Goal: Task Accomplishment & Management: Complete application form

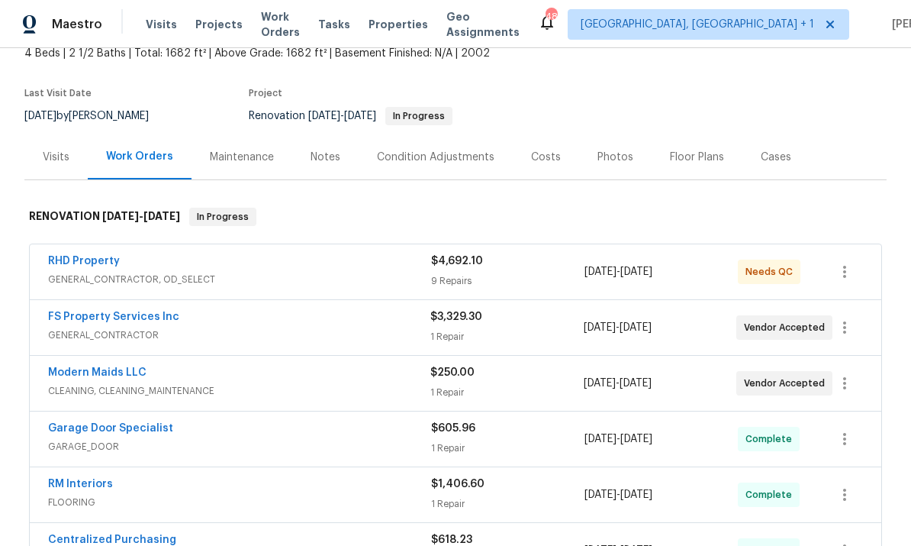
scroll to position [98, 0]
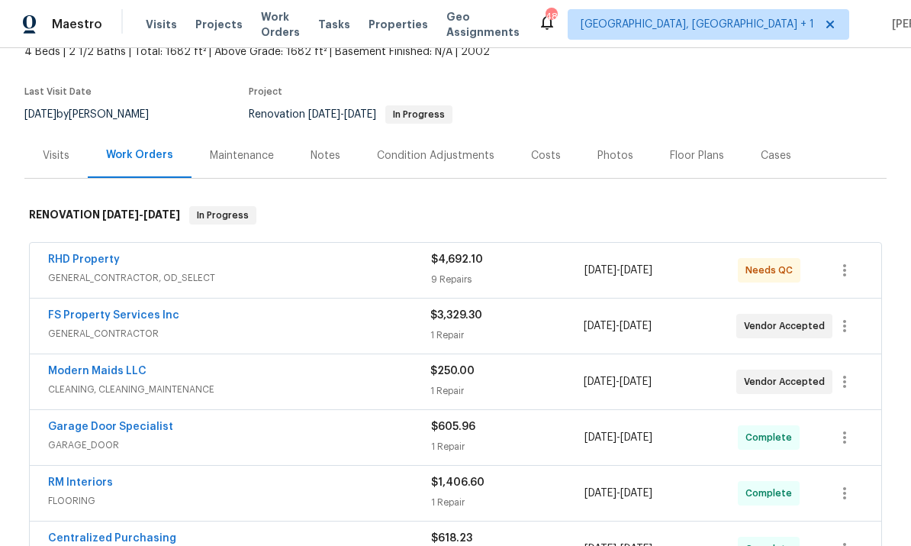
click at [123, 372] on link "Modern Maids LLC" at bounding box center [97, 370] width 98 height 11
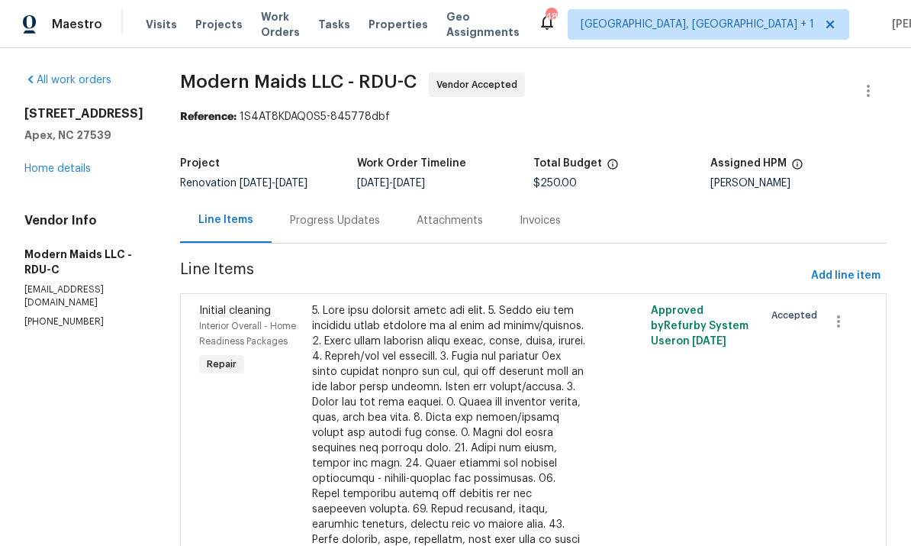
click at [355, 222] on div "Progress Updates" at bounding box center [335, 220] width 90 height 15
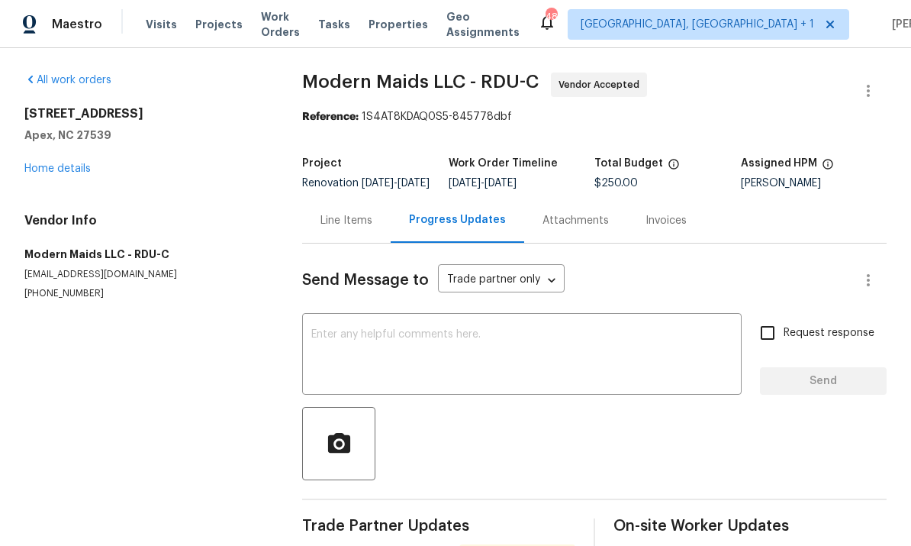
click at [80, 169] on link "Home details" at bounding box center [57, 168] width 66 height 11
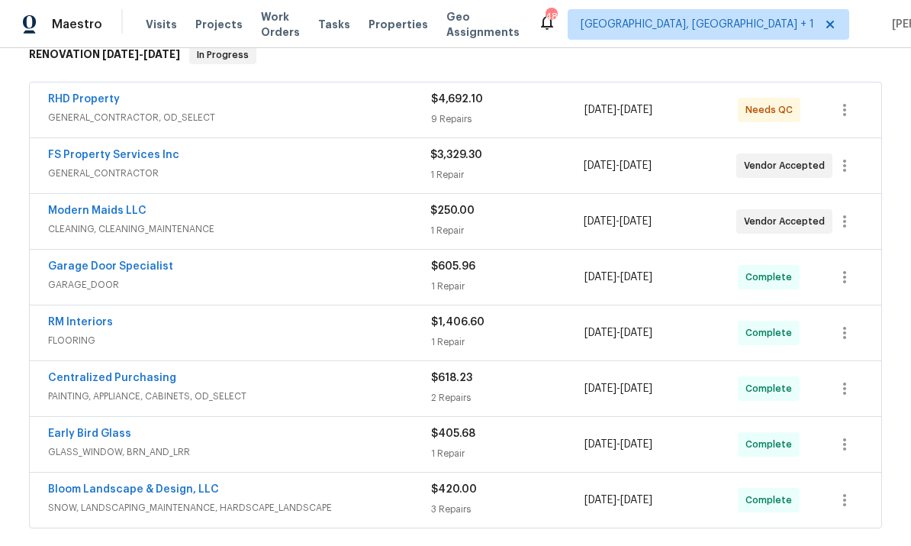
scroll to position [288, 0]
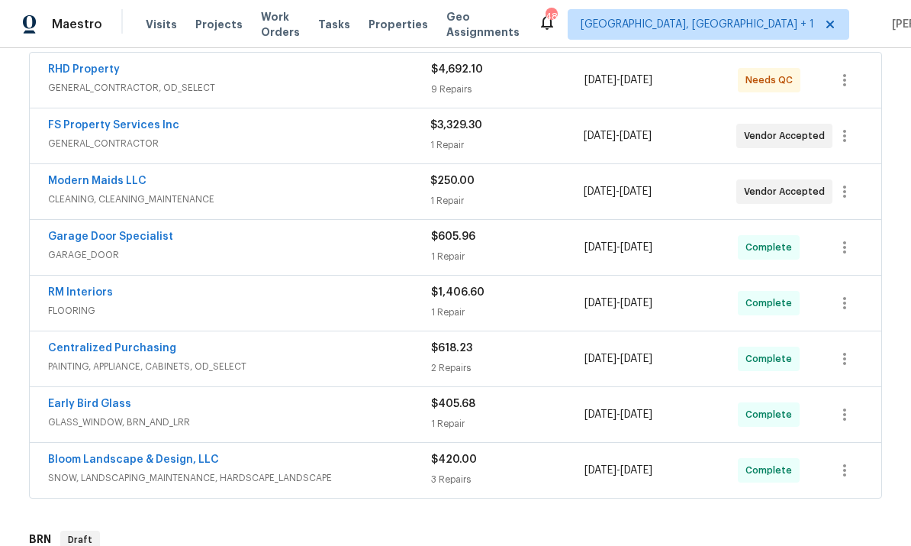
click at [157, 458] on link "Bloom Landscape & Design, LLC" at bounding box center [133, 459] width 171 height 11
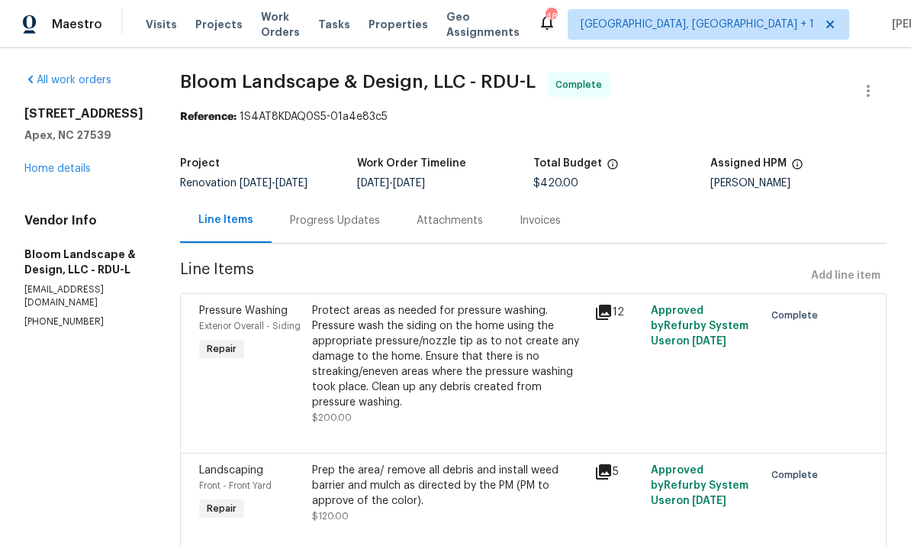
click at [85, 172] on link "Home details" at bounding box center [57, 168] width 66 height 11
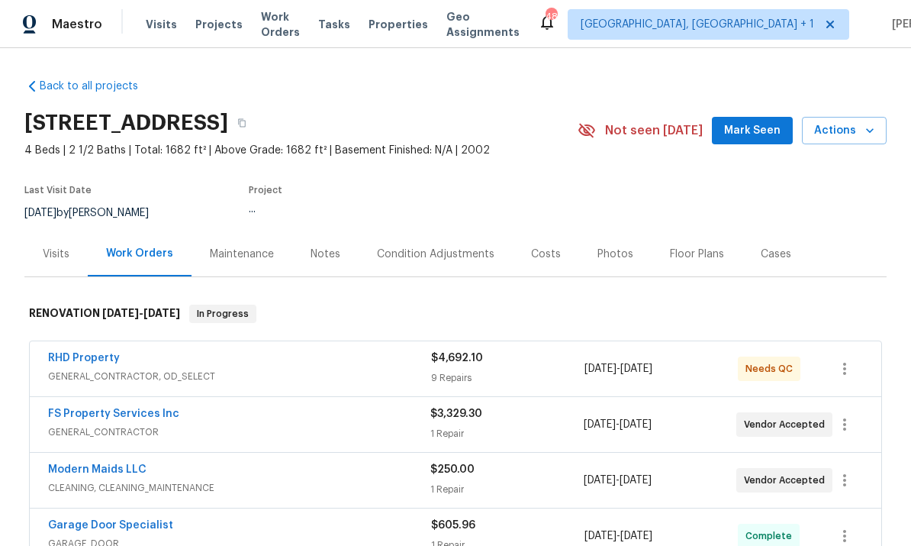
click at [99, 352] on link "RHD Property" at bounding box center [84, 357] width 72 height 11
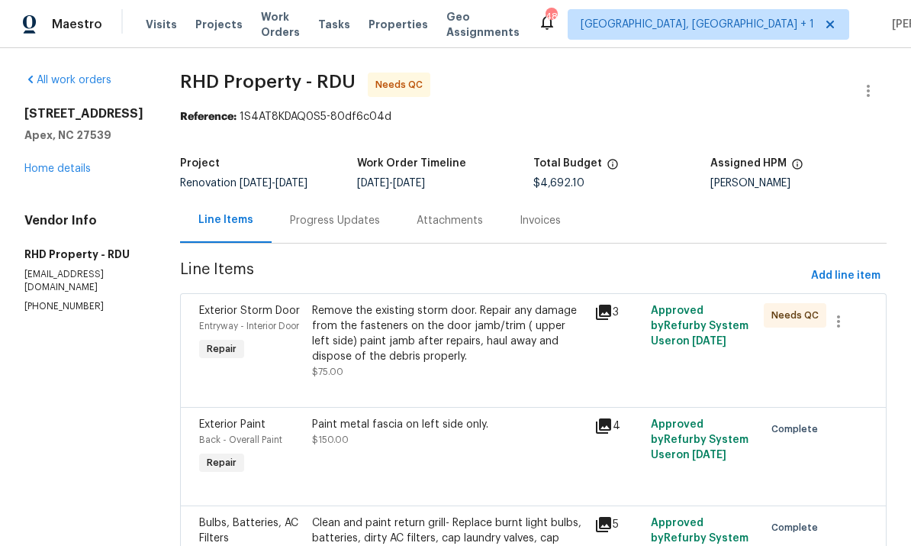
click at [66, 170] on link "Home details" at bounding box center [57, 168] width 66 height 11
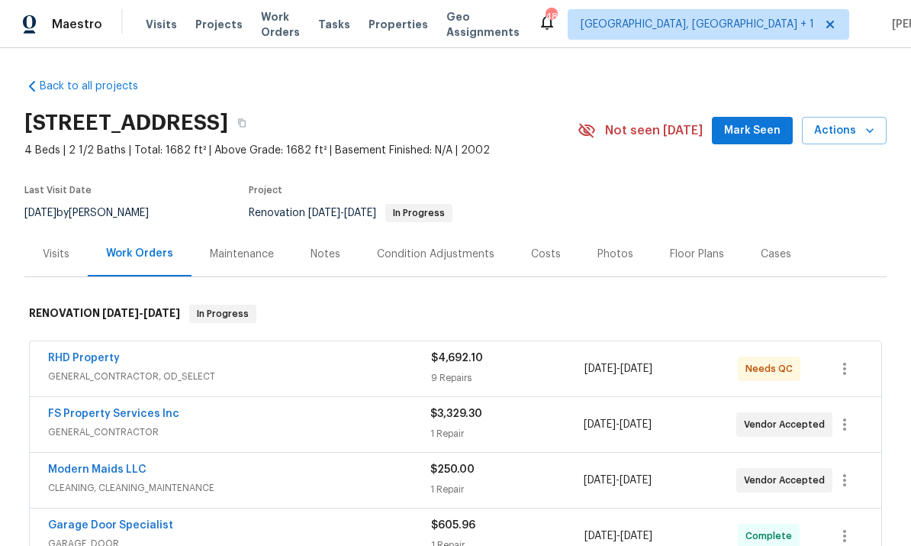
click at [758, 141] on button "Mark Seen" at bounding box center [752, 131] width 81 height 28
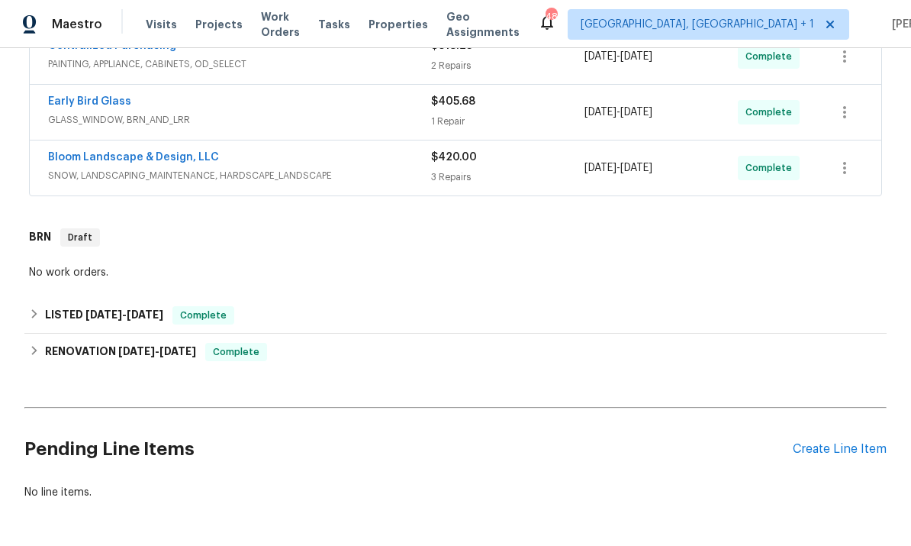
scroll to position [567, 0]
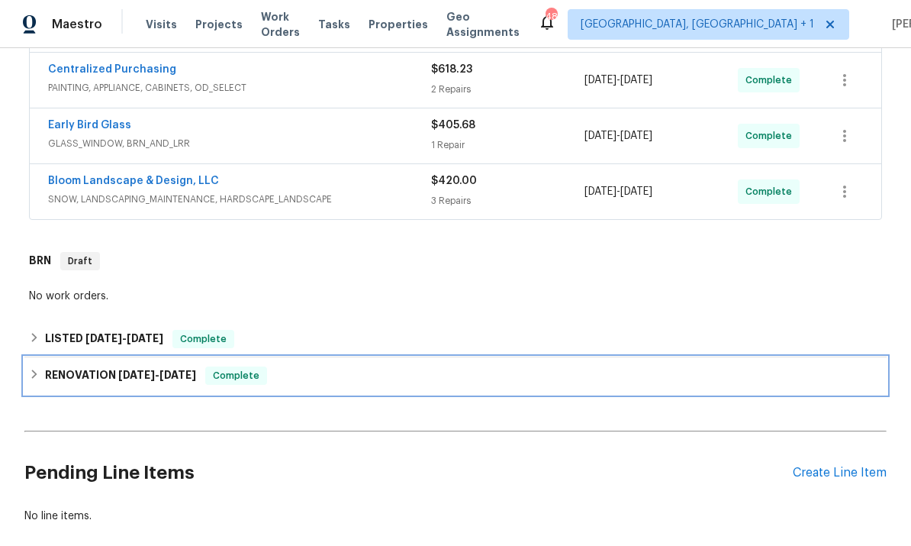
click at [884, 359] on div "RENOVATION 9/29/23 - 10/12/23 Complete" at bounding box center [455, 375] width 862 height 37
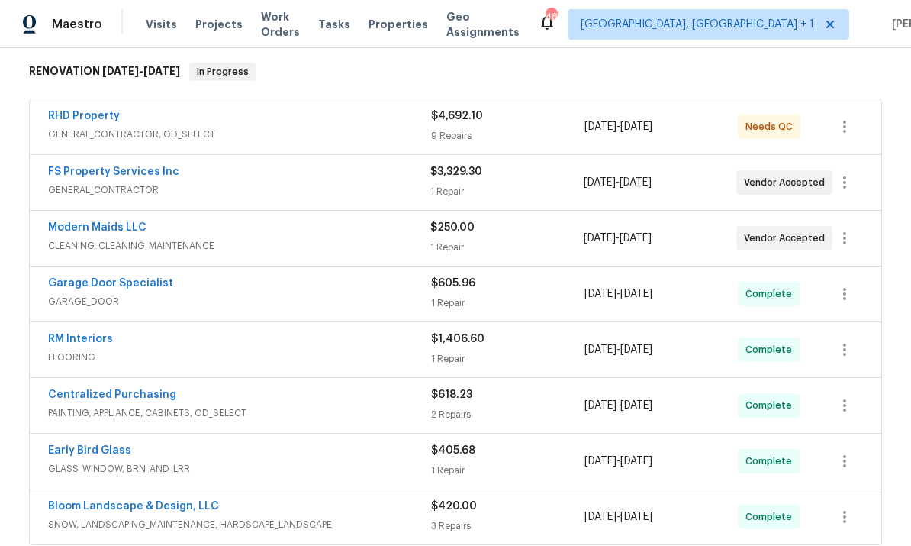
scroll to position [230, 0]
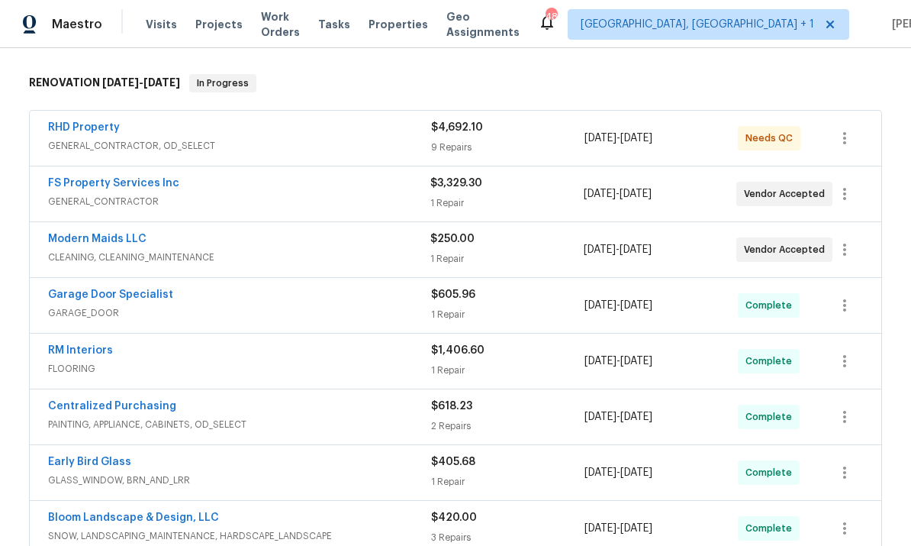
click at [226, 19] on span "Projects" at bounding box center [218, 24] width 47 height 15
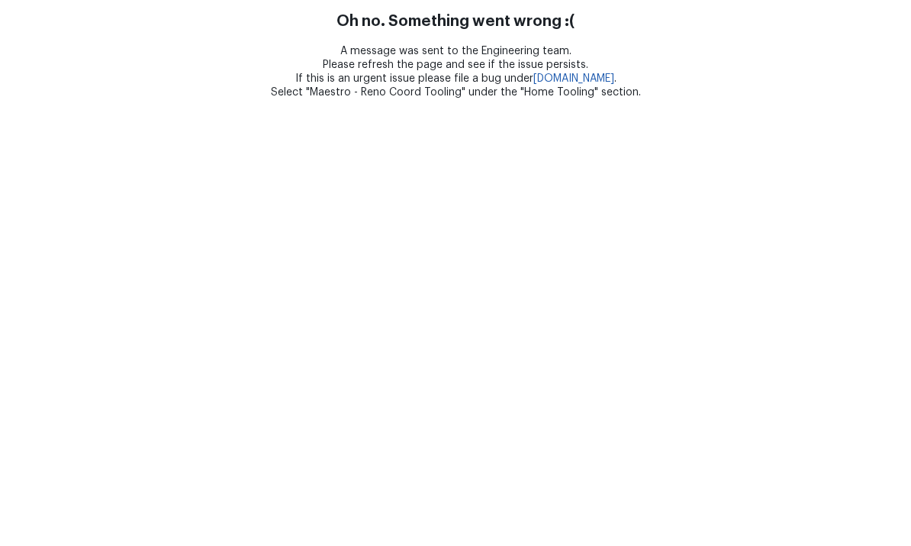
click at [330, 99] on html "Oh no. Something went wrong :( A message was sent to the Engineering team. Plea…" at bounding box center [455, 49] width 911 height 99
click at [331, 99] on html "Oh no. Something went wrong :( A message was sent to the Engineering team. Plea…" at bounding box center [455, 49] width 911 height 99
click at [324, 99] on html "Oh no. Something went wrong :( A message was sent to the Engineering team. Plea…" at bounding box center [455, 49] width 911 height 99
click at [332, 99] on html "Oh no. Something went wrong :( A message was sent to the Engineering team. Plea…" at bounding box center [455, 49] width 911 height 99
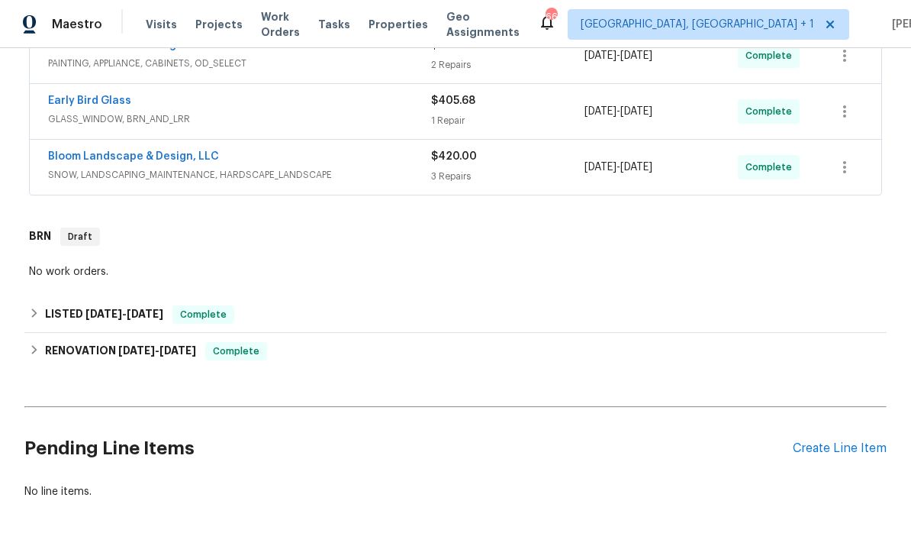
scroll to position [591, 0]
click at [837, 437] on div "Pending Line Items Create Line Item" at bounding box center [455, 449] width 862 height 71
click at [815, 444] on div "Create Line Item" at bounding box center [840, 449] width 94 height 14
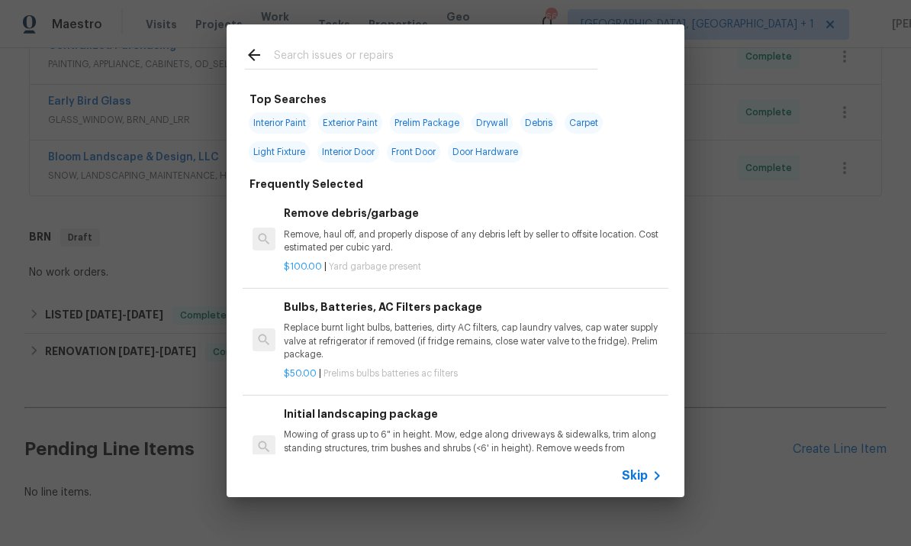
click at [320, 56] on input "text" at bounding box center [436, 57] width 324 height 23
type input "Debris"
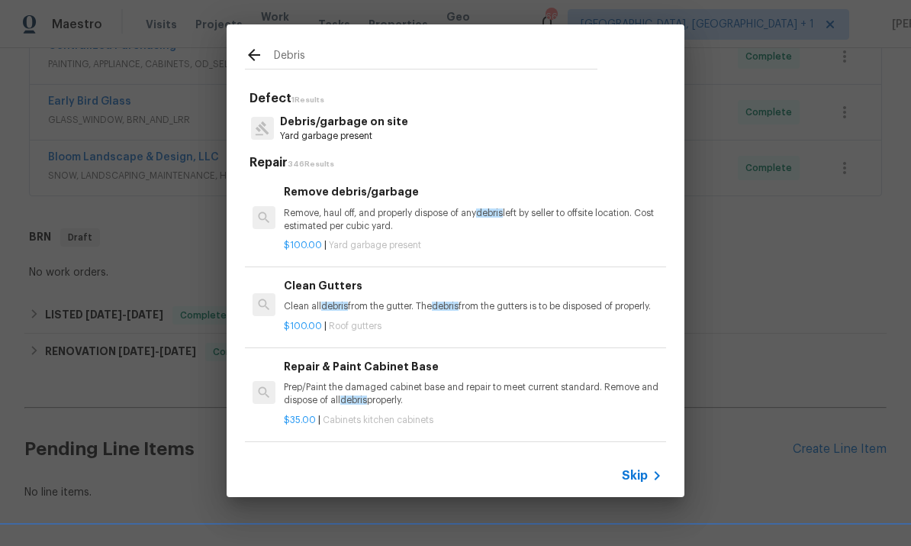
click at [362, 124] on p "Debris/garbage on site" at bounding box center [344, 122] width 128 height 16
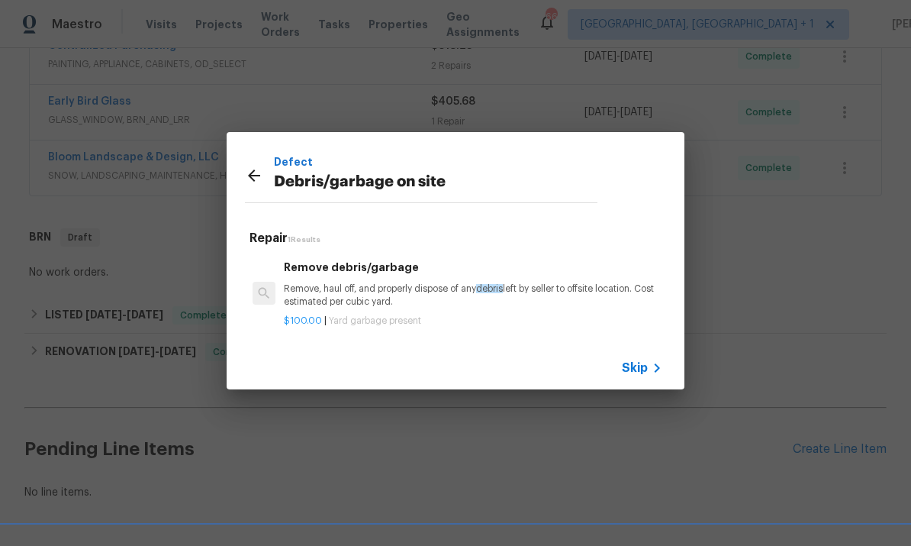
click at [385, 282] on p "Remove, haul off, and properly dispose of any debris left by seller to offsite …" at bounding box center [473, 295] width 378 height 26
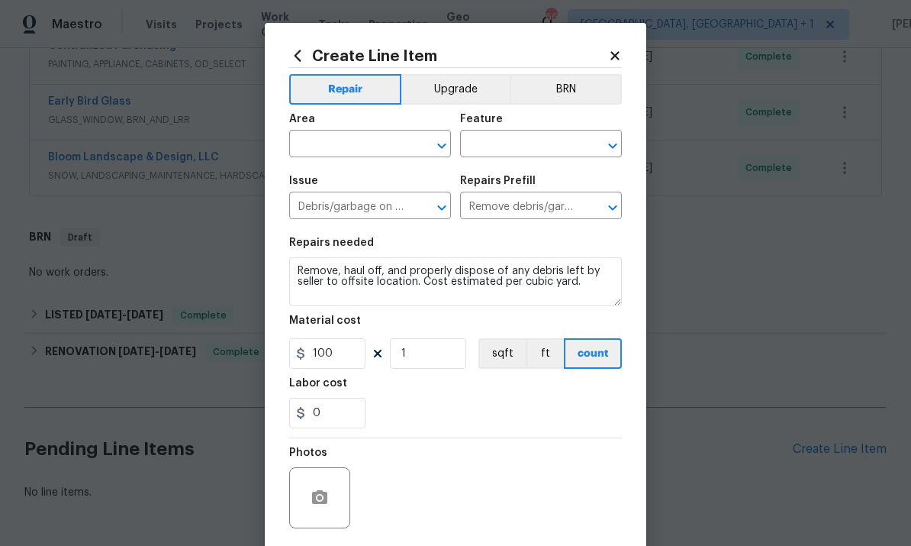
click at [326, 140] on input "text" at bounding box center [348, 146] width 119 height 24
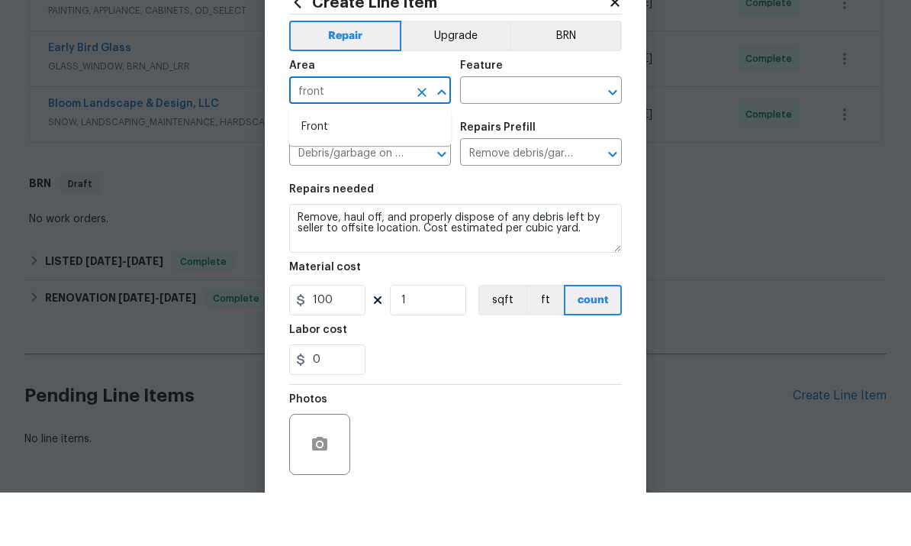
click at [317, 168] on li "Front" at bounding box center [370, 180] width 162 height 25
type input "Front"
click at [518, 134] on input "text" at bounding box center [519, 146] width 119 height 24
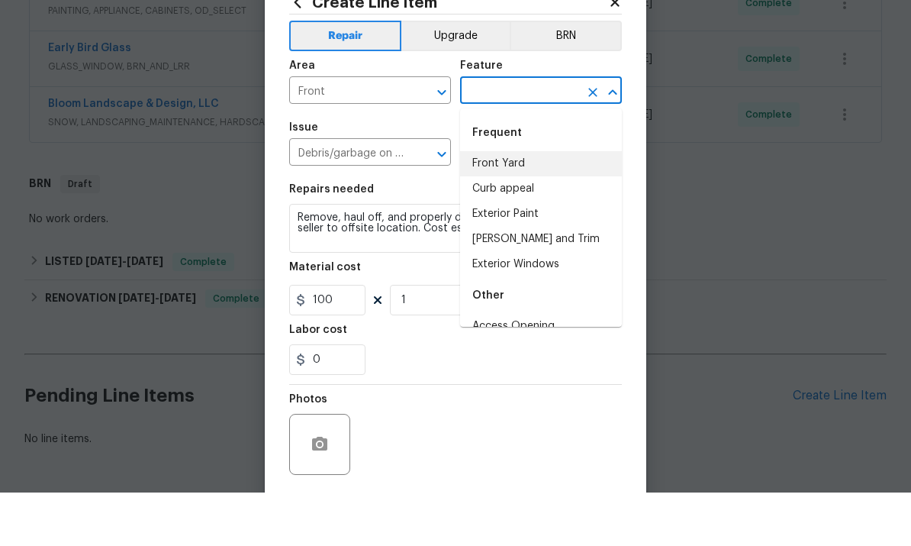
click at [520, 204] on li "Front Yard" at bounding box center [541, 216] width 162 height 25
type input "Front Yard"
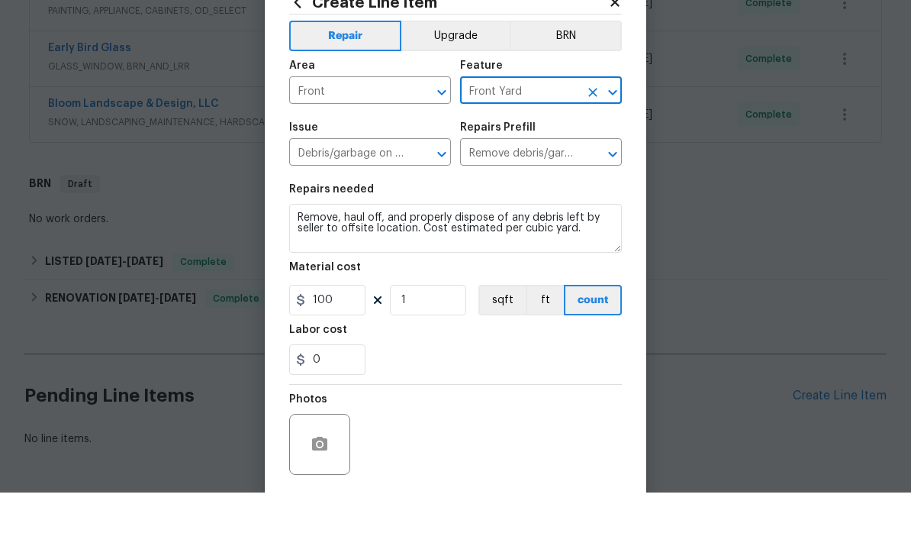
scroll to position [53, 0]
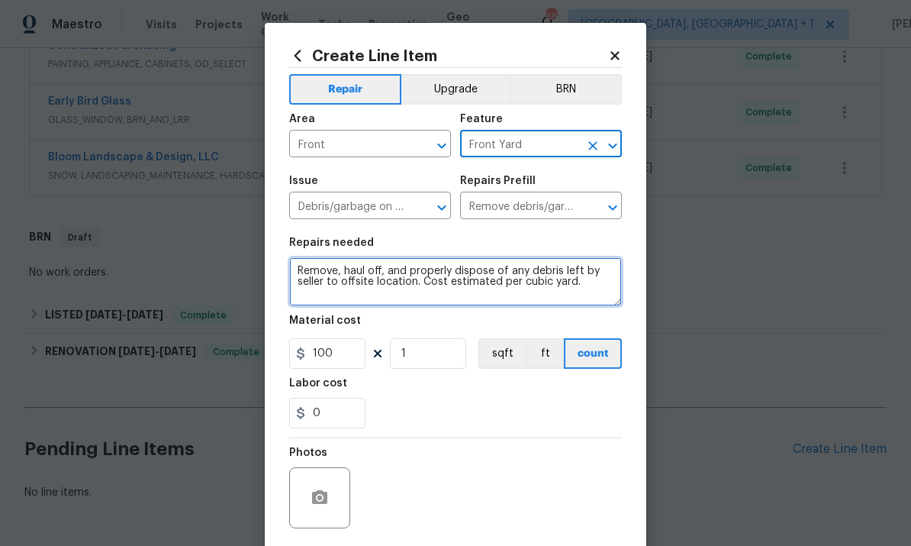
click at [606, 291] on textarea "Remove, haul off, and properly dispose of any debris left by seller to offsite …" at bounding box center [455, 281] width 333 height 49
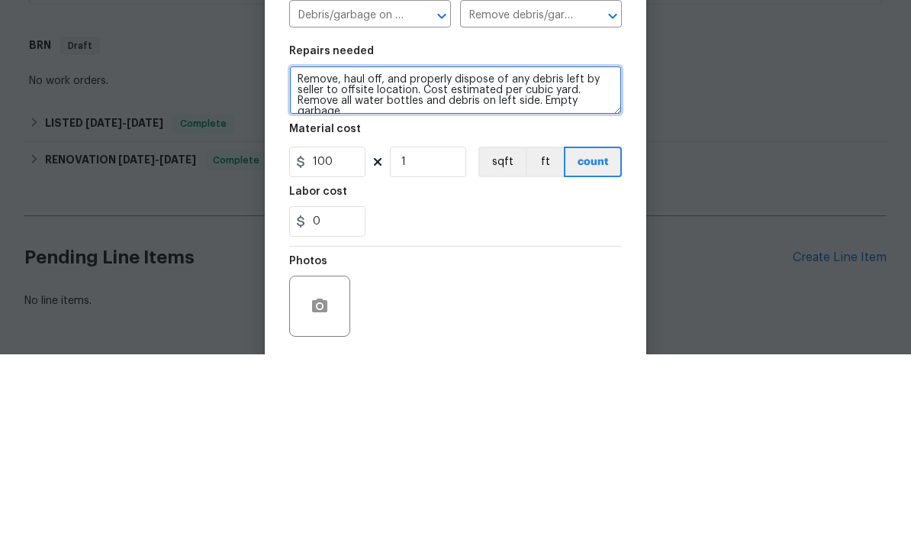
scroll to position [3, 0]
type textarea "Remove, haul off, and properly dispose of any debris left by seller to offsite …"
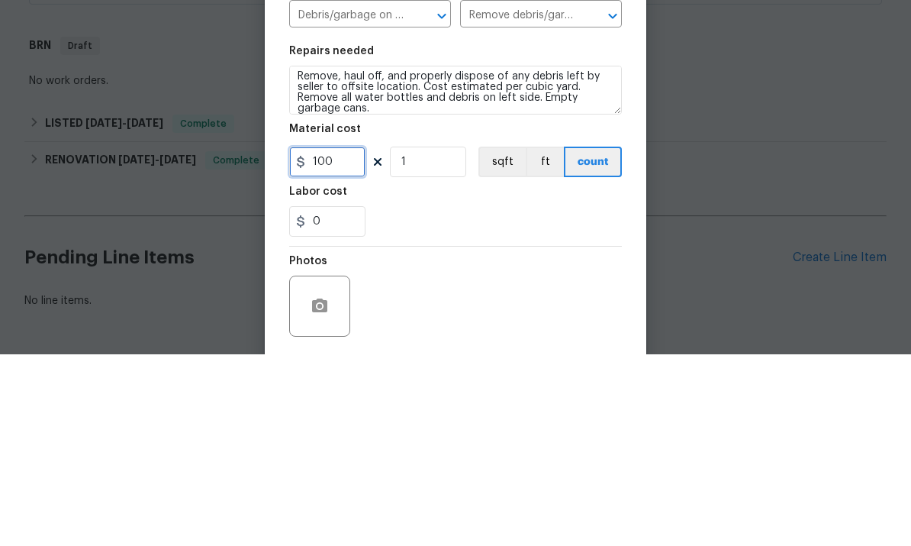
click at [340, 338] on input "100" at bounding box center [327, 353] width 76 height 31
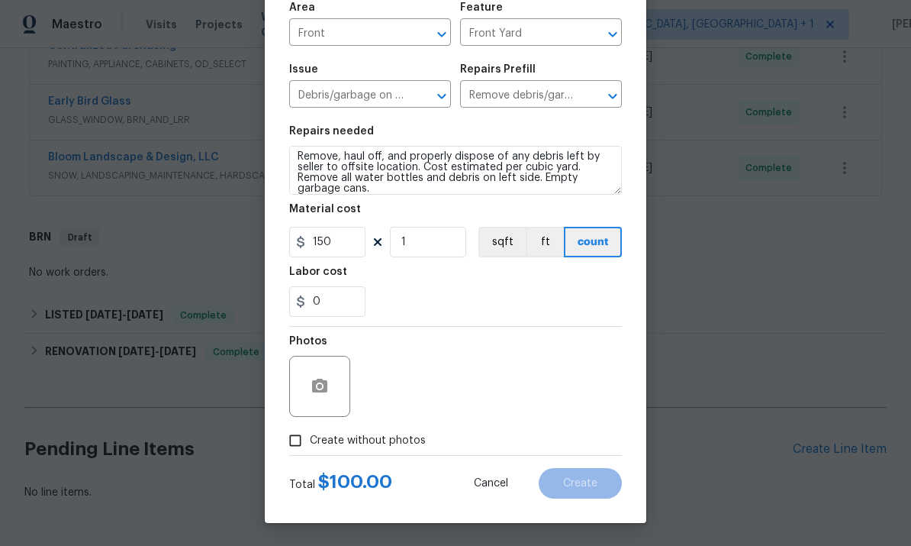
scroll to position [114, 0]
type input "150"
click at [301, 439] on input "Create without photos" at bounding box center [295, 440] width 29 height 29
checkbox input "true"
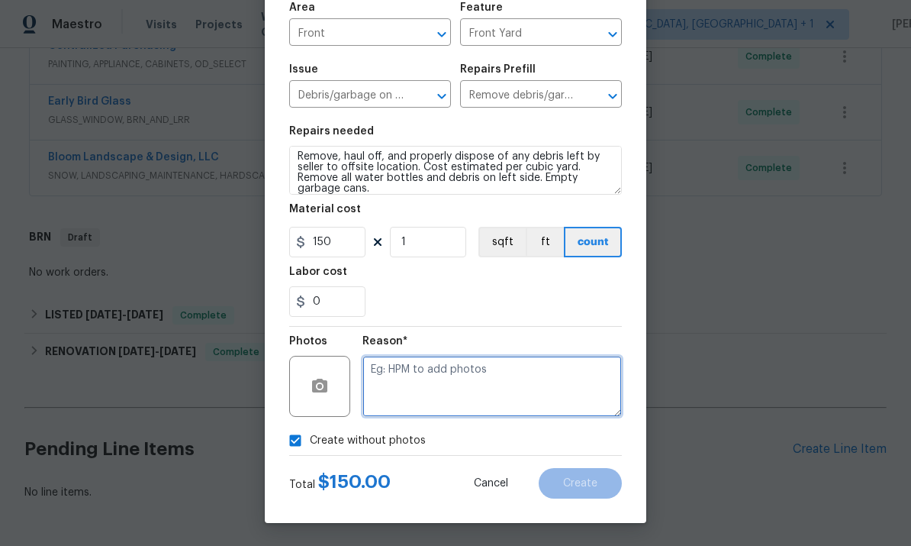
click at [416, 363] on textarea at bounding box center [491, 386] width 259 height 61
type textarea "To come"
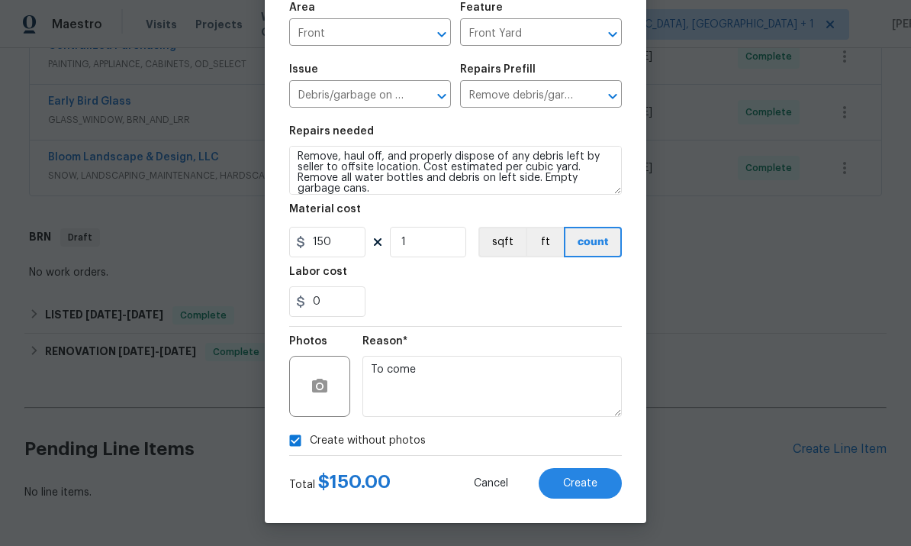
click at [574, 484] on span "Create" at bounding box center [580, 483] width 34 height 11
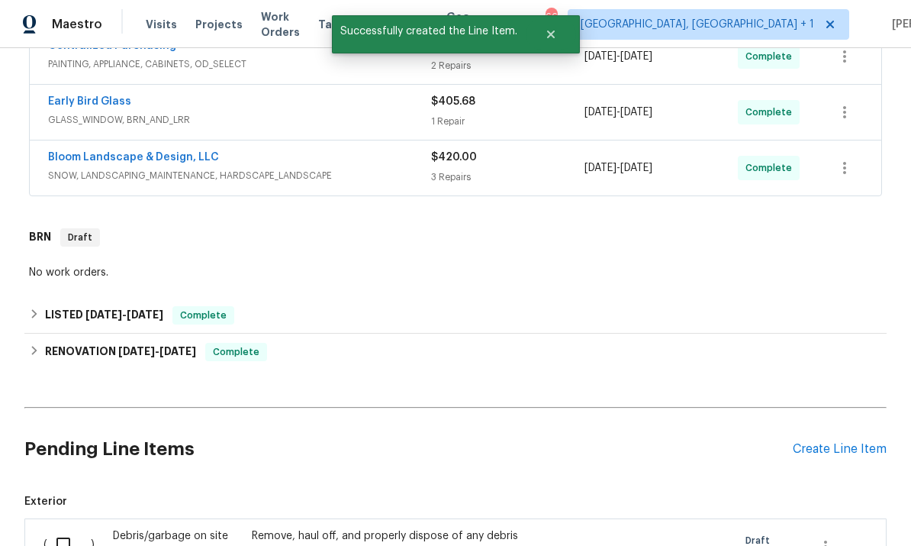
click at [835, 442] on div "Create Line Item" at bounding box center [840, 449] width 94 height 14
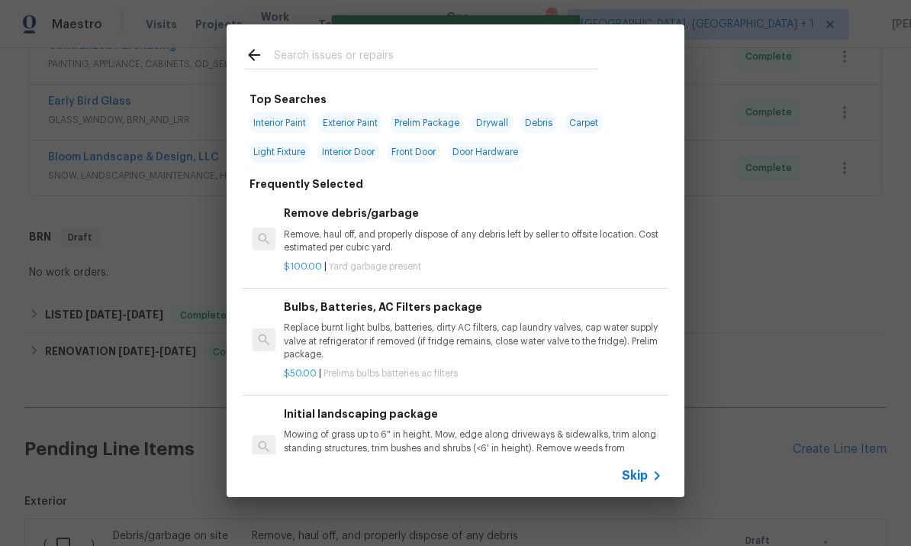
click at [328, 50] on input "text" at bounding box center [436, 57] width 324 height 23
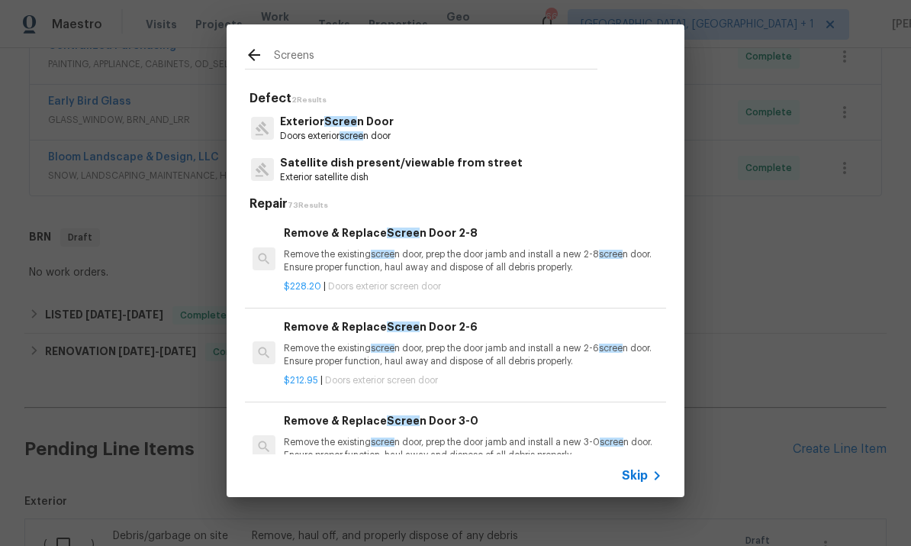
type input "Screens"
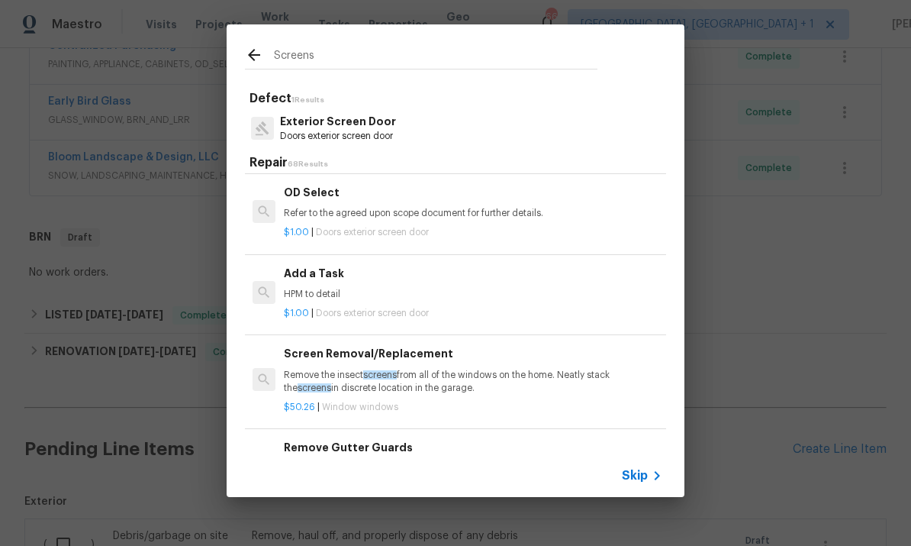
scroll to position [282, 0]
click at [417, 375] on p "Remove the insect screens from all of the windows on the home. Neatly stack the…" at bounding box center [473, 380] width 378 height 26
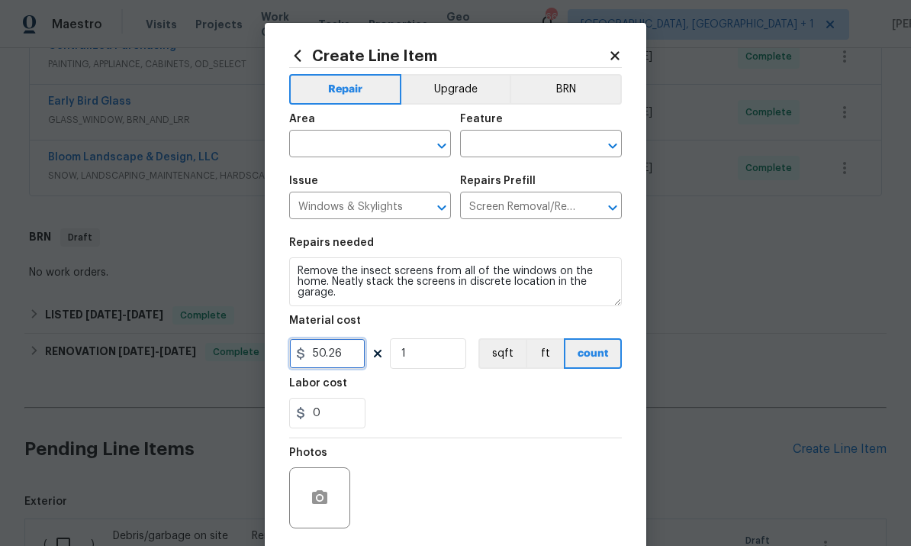
click at [361, 359] on input "50.26" at bounding box center [327, 353] width 76 height 31
click at [339, 136] on input "text" at bounding box center [348, 146] width 119 height 24
type input "75"
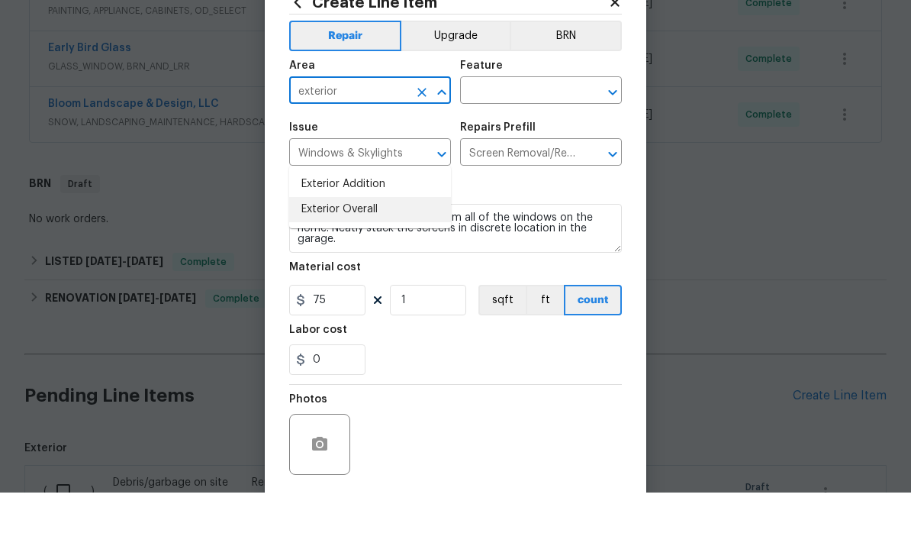
click at [368, 250] on li "Exterior Overall" at bounding box center [370, 262] width 162 height 25
type input "Exterior Overall"
click at [505, 134] on input "text" at bounding box center [519, 146] width 119 height 24
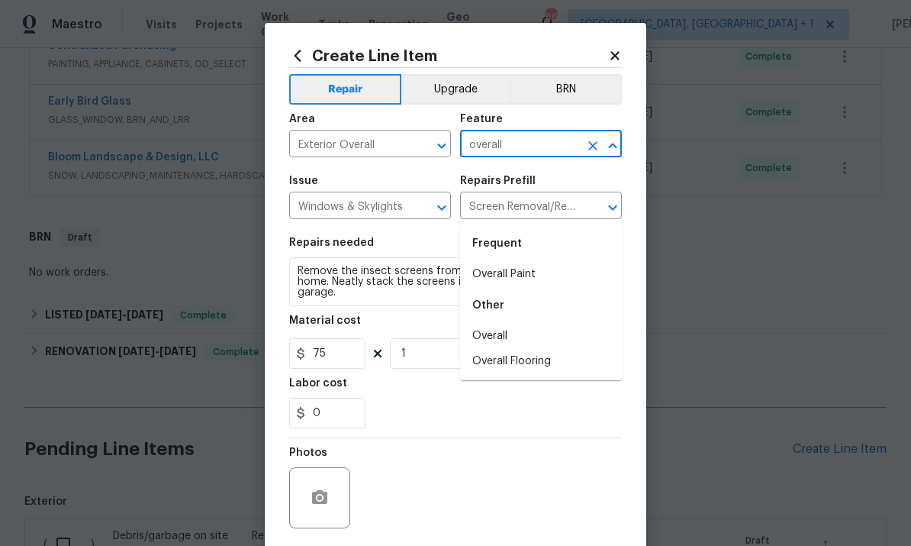
click at [501, 324] on li "Overall" at bounding box center [541, 336] width 162 height 25
type input "Overall"
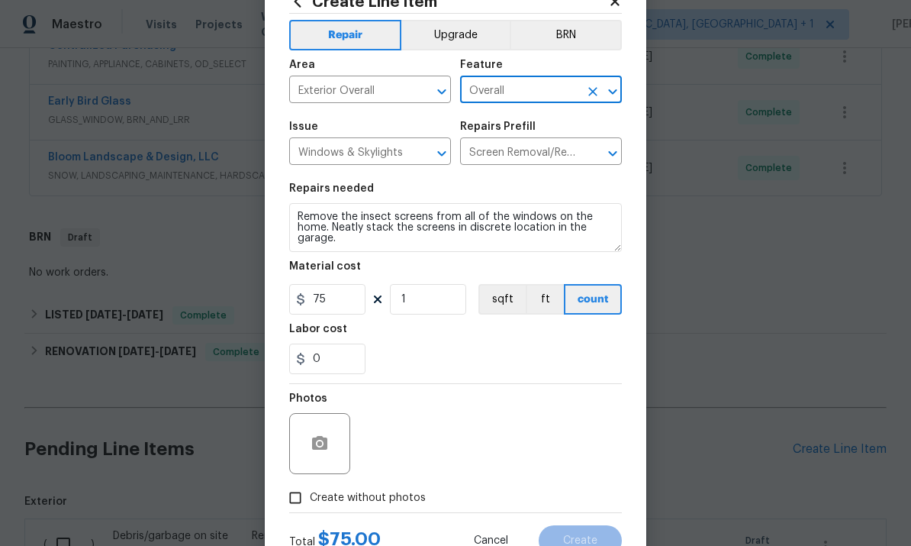
scroll to position [50, 0]
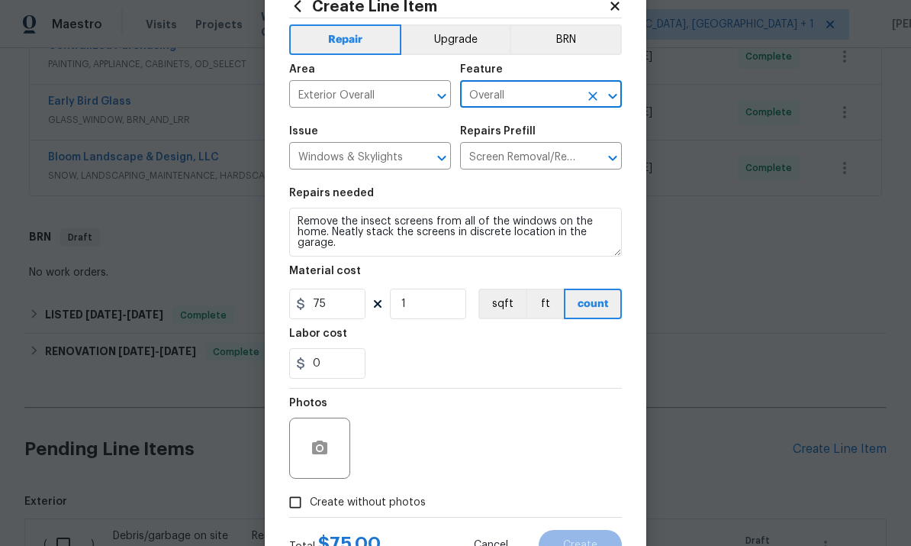
click at [288, 507] on input "Create without photos" at bounding box center [295, 502] width 29 height 29
checkbox input "true"
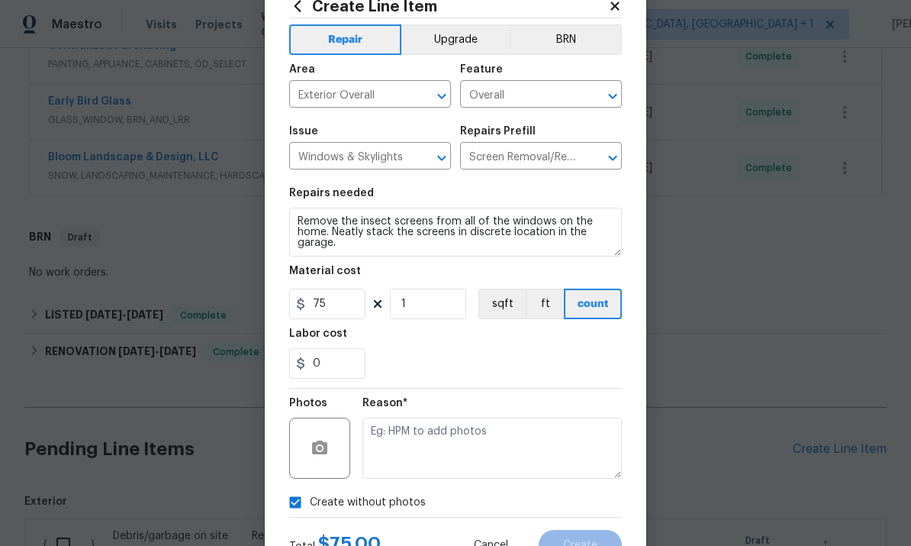
click at [407, 438] on textarea at bounding box center [491, 447] width 259 height 61
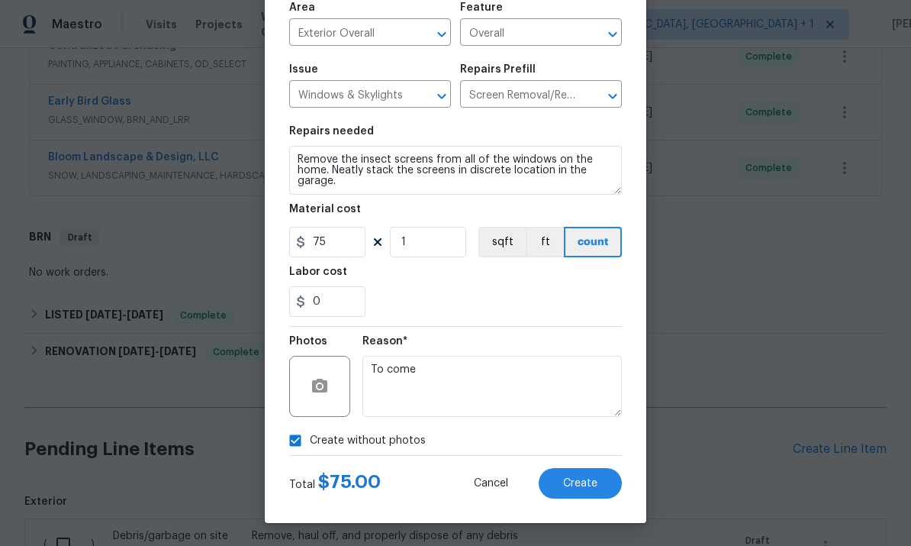
scroll to position [114, 0]
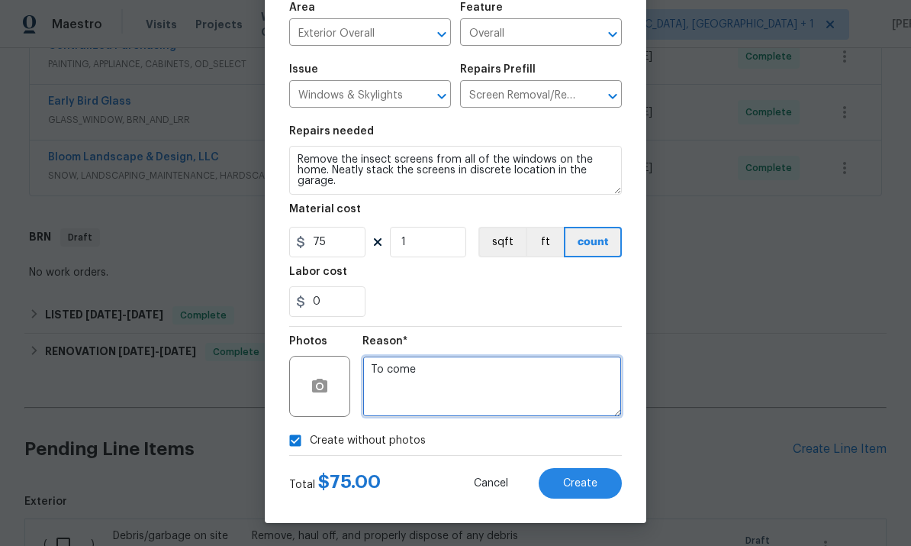
type textarea "To come"
click at [596, 479] on span "Create" at bounding box center [580, 483] width 34 height 11
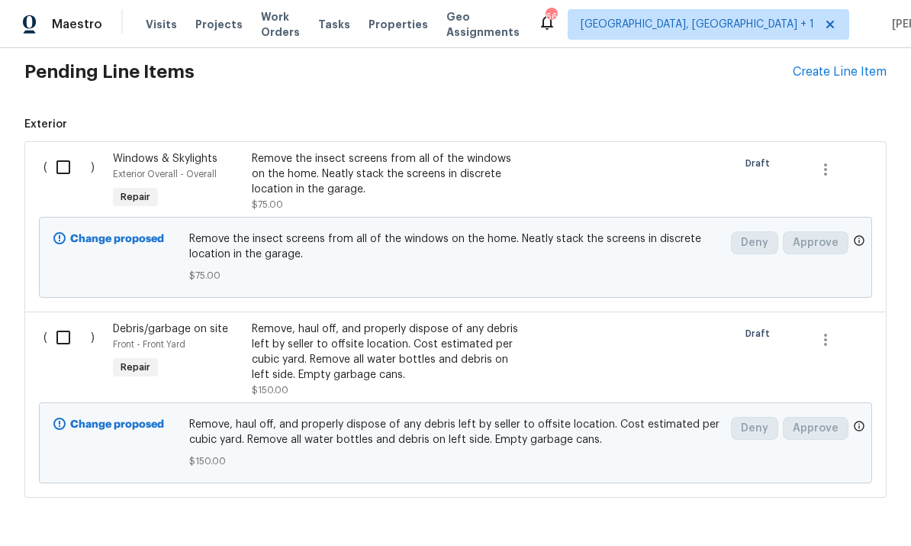
scroll to position [967, 0]
click at [80, 152] on input "checkbox" at bounding box center [68, 168] width 43 height 32
checkbox input "true"
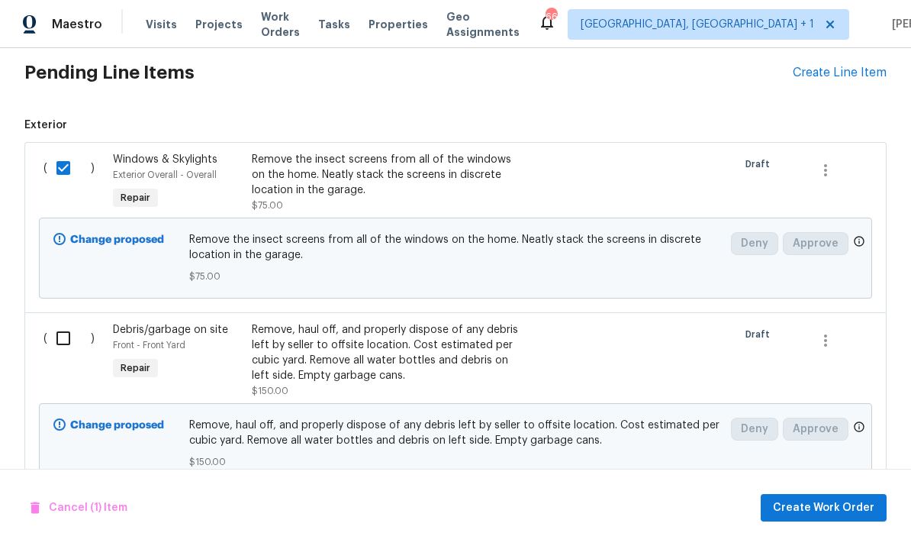
click at [65, 317] on div "( )" at bounding box center [73, 359] width 69 height 85
click at [68, 322] on input "checkbox" at bounding box center [68, 338] width 43 height 32
checkbox input "true"
click at [833, 507] on span "Create Work Order" at bounding box center [823, 507] width 101 height 19
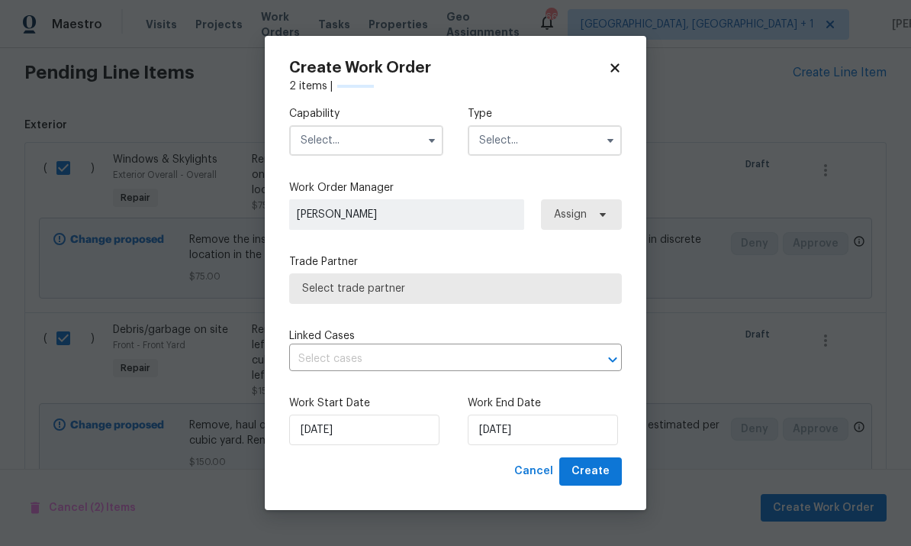
click at [380, 136] on input "text" at bounding box center [366, 140] width 154 height 31
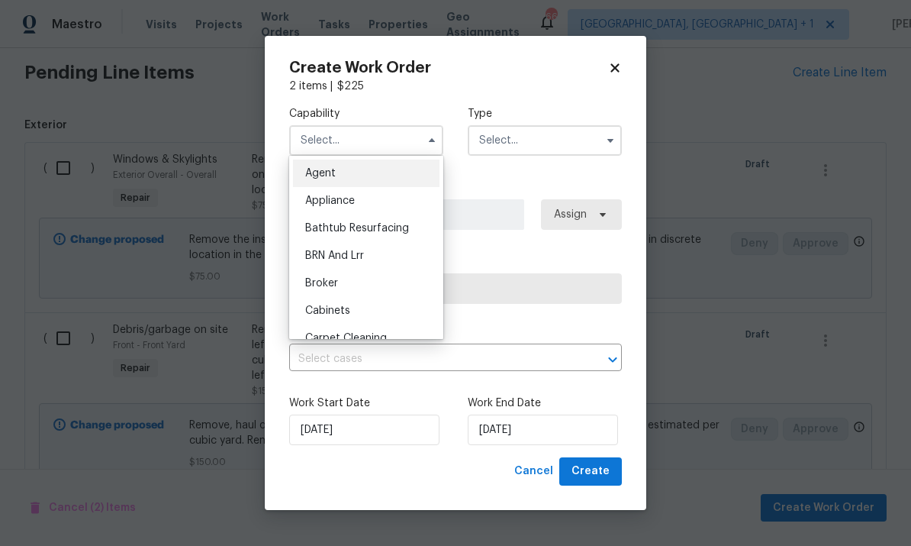
checkbox input "false"
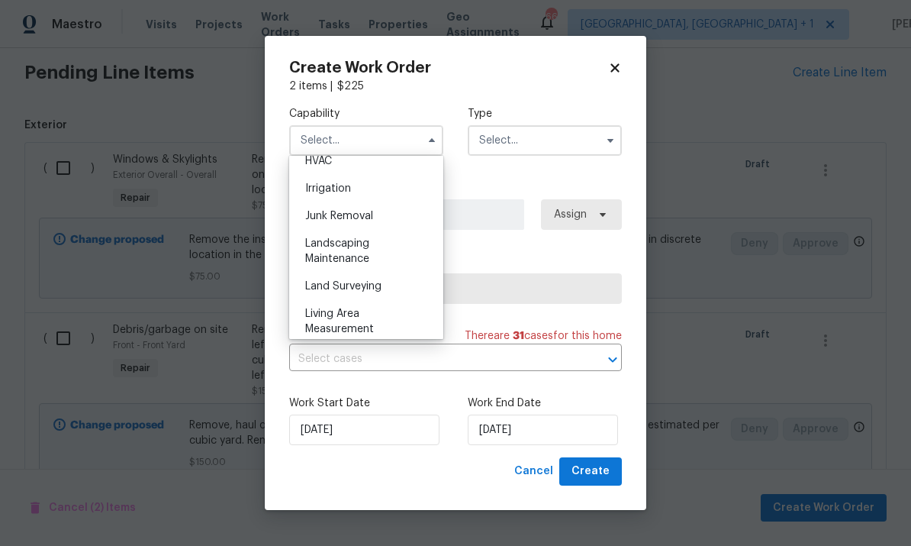
scroll to position [935, 0]
click at [361, 246] on span "Landscaping Maintenance" at bounding box center [337, 250] width 64 height 26
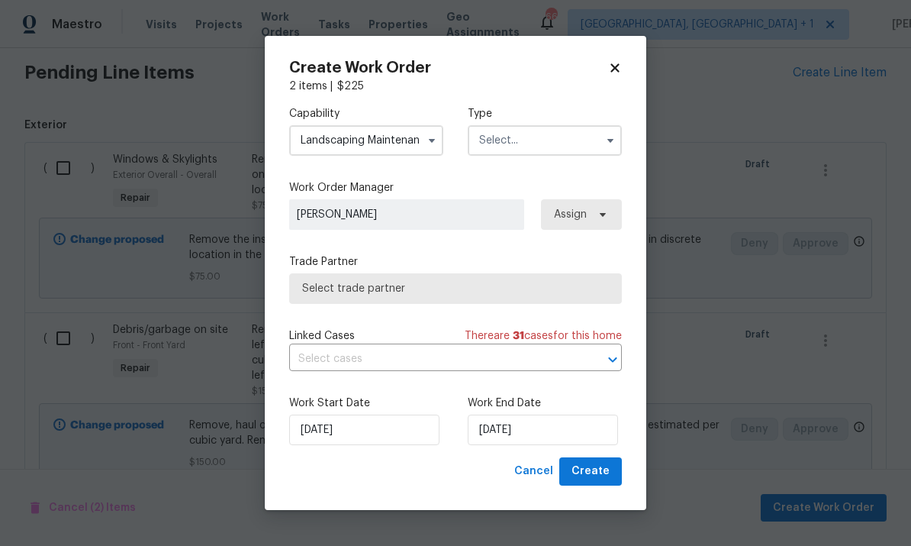
type input "Landscaping Maintenance"
click at [613, 141] on icon "button" at bounding box center [610, 140] width 12 height 12
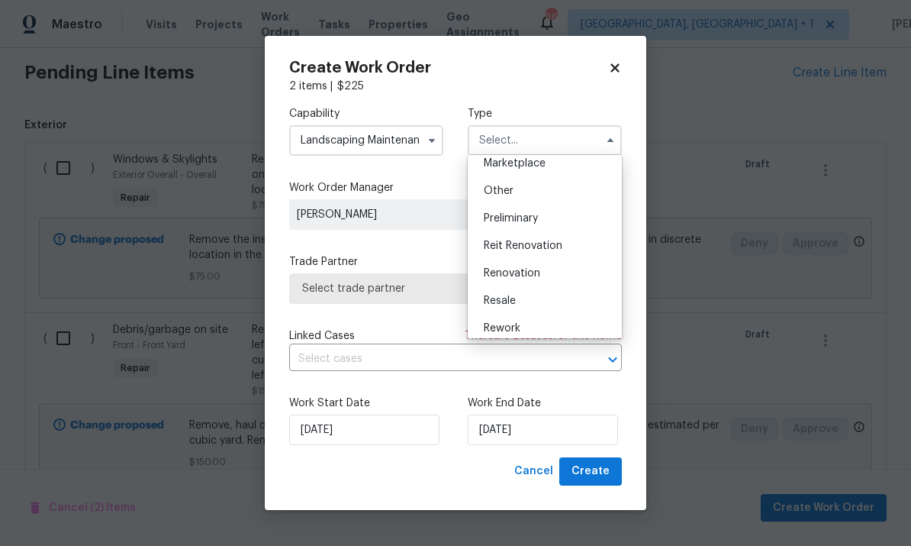
scroll to position [288, 0]
click at [549, 262] on div "Renovation" at bounding box center [545, 269] width 146 height 27
type input "Renovation"
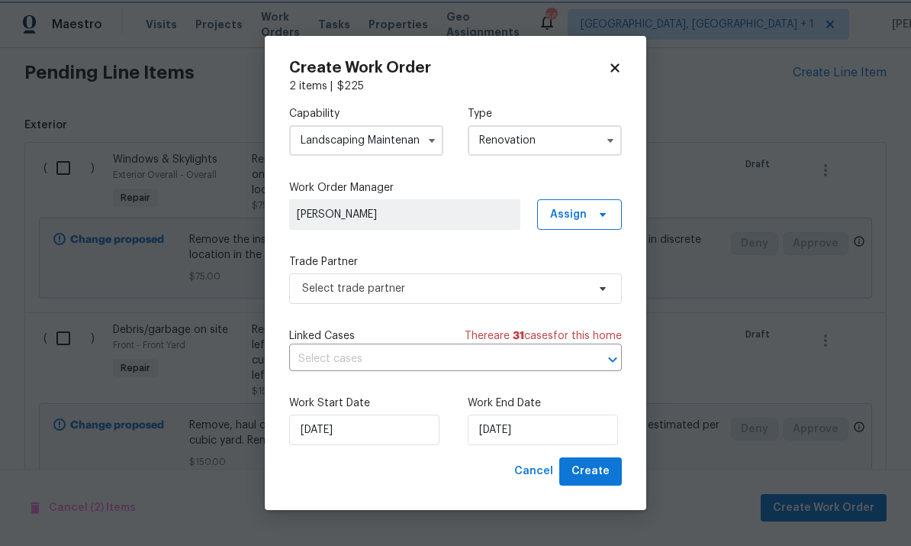
scroll to position [0, 0]
click at [603, 297] on span "Select trade partner" at bounding box center [455, 288] width 333 height 31
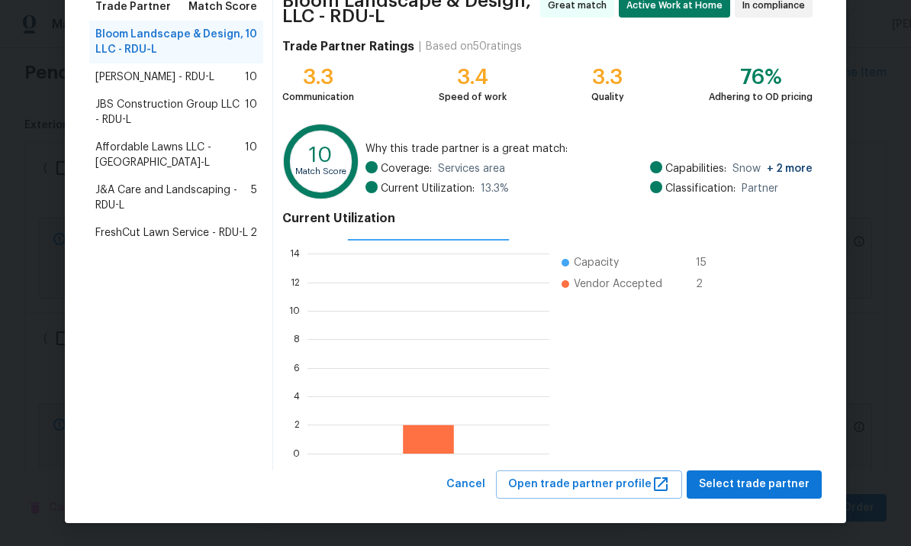
scroll to position [134, 0]
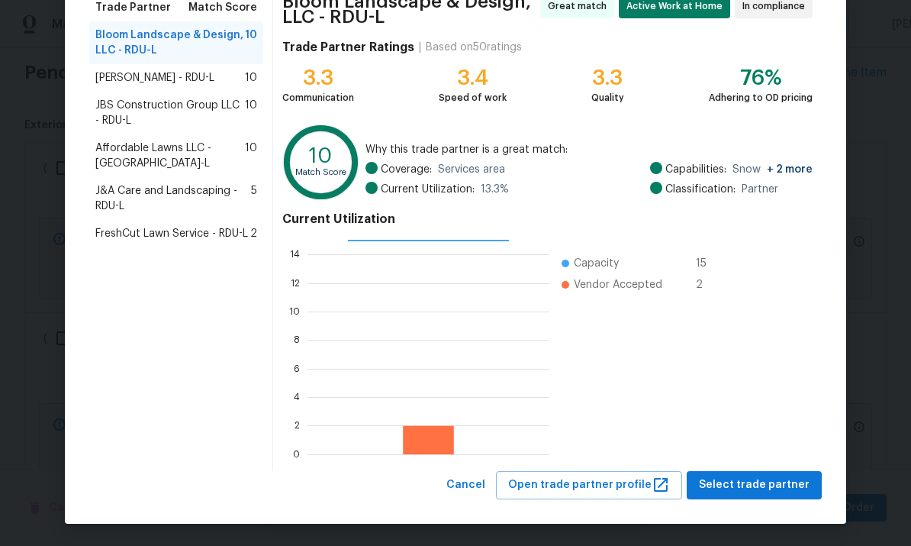
click at [758, 461] on div "Current Utilization 0 2 4 6 8 10 12 14 Capacity 15 Vendor Accepted 2" at bounding box center [547, 333] width 530 height 256
click at [773, 481] on span "Select trade partner" at bounding box center [754, 484] width 111 height 19
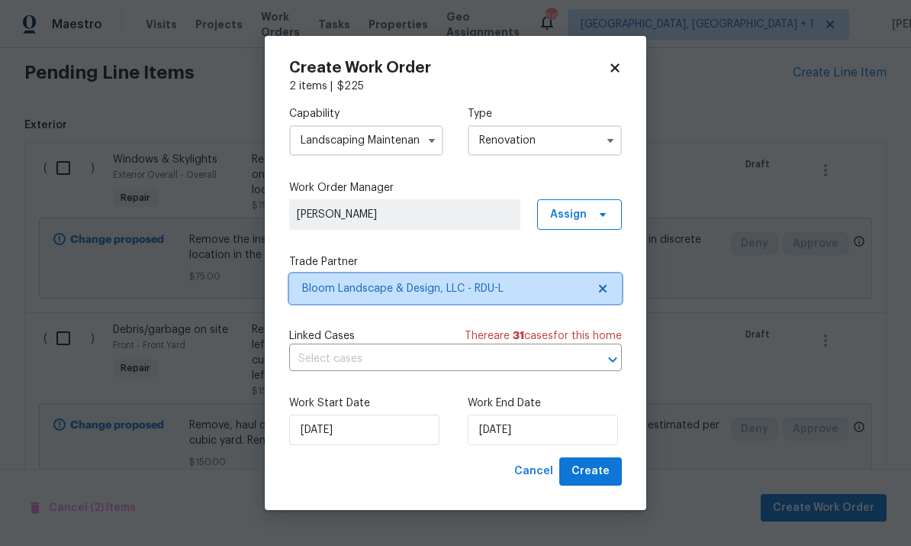
scroll to position [0, 0]
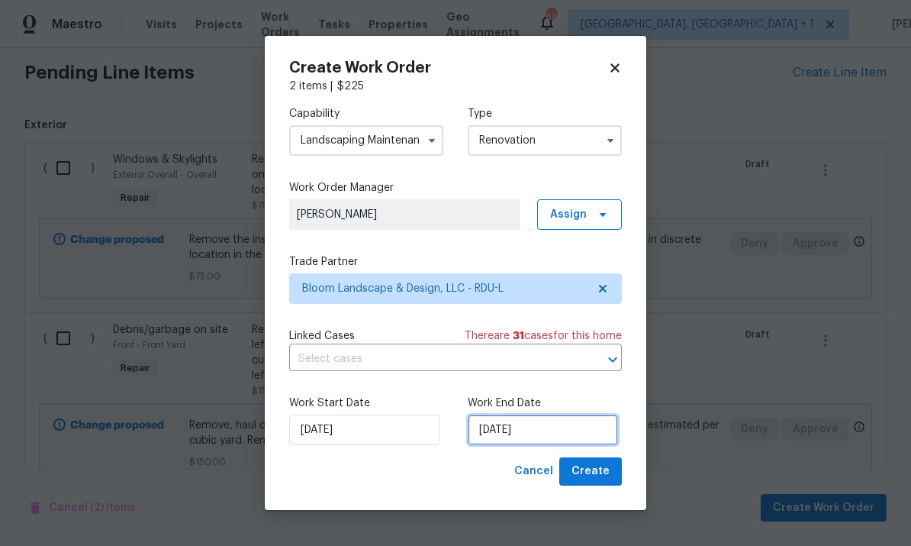
click at [578, 417] on input "8/22/2025" at bounding box center [543, 429] width 150 height 31
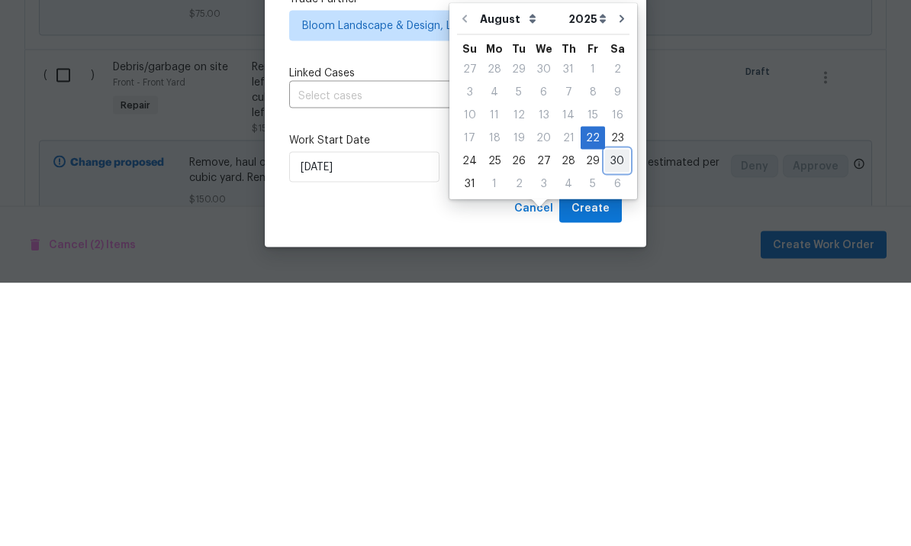
click at [610, 413] on div "30" at bounding box center [617, 423] width 24 height 21
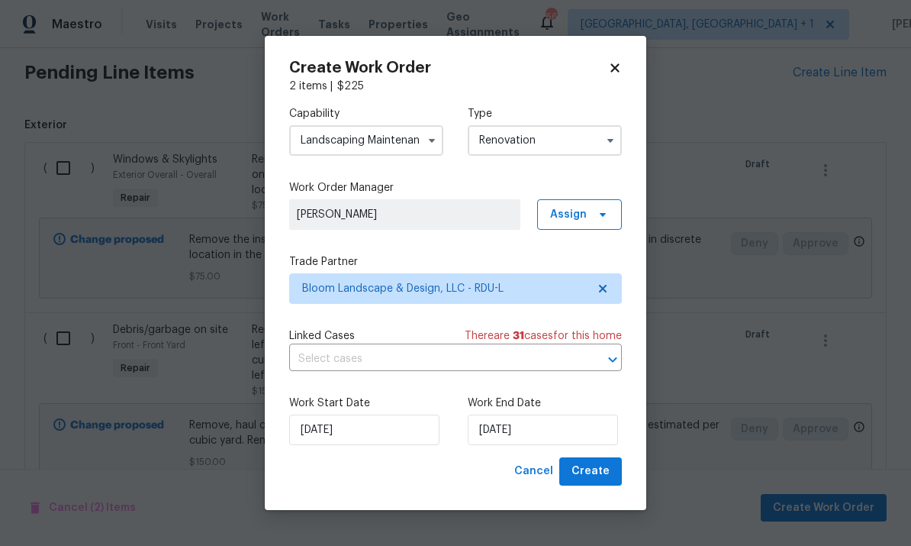
click at [604, 98] on div "Capability Landscaping Maintenance Type Renovation" at bounding box center [455, 131] width 333 height 74
click at [559, 430] on input "8/30/2025" at bounding box center [543, 429] width 150 height 31
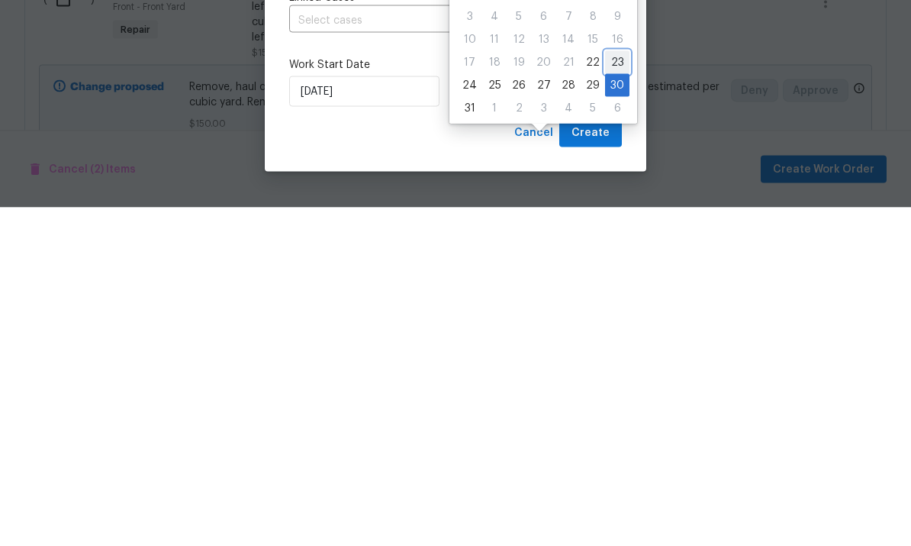
click at [607, 390] on div "23" at bounding box center [617, 400] width 24 height 21
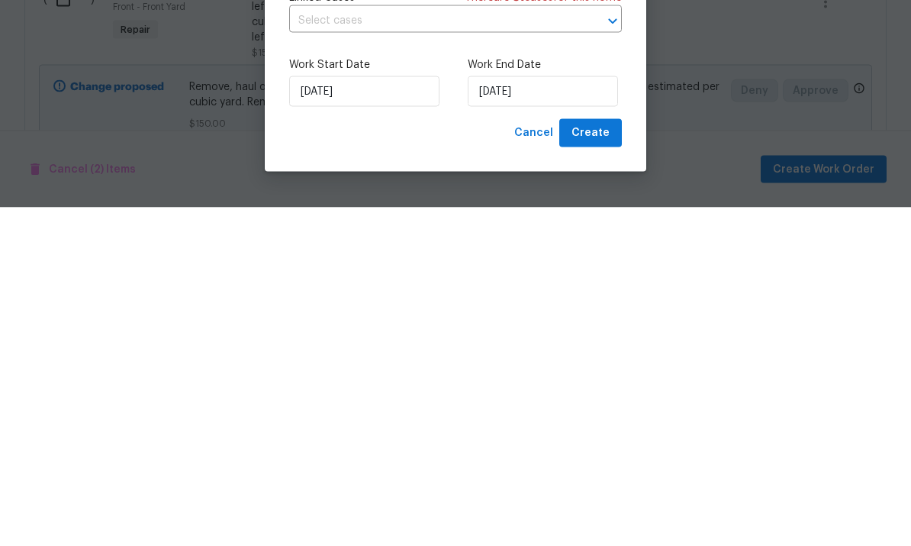
type input "8/23/2025"
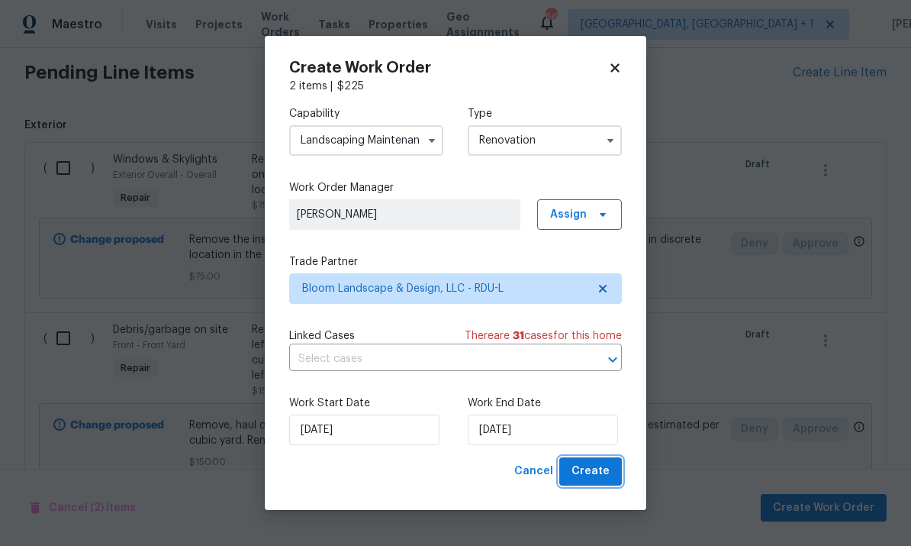
click at [612, 468] on button "Create" at bounding box center [590, 471] width 63 height 28
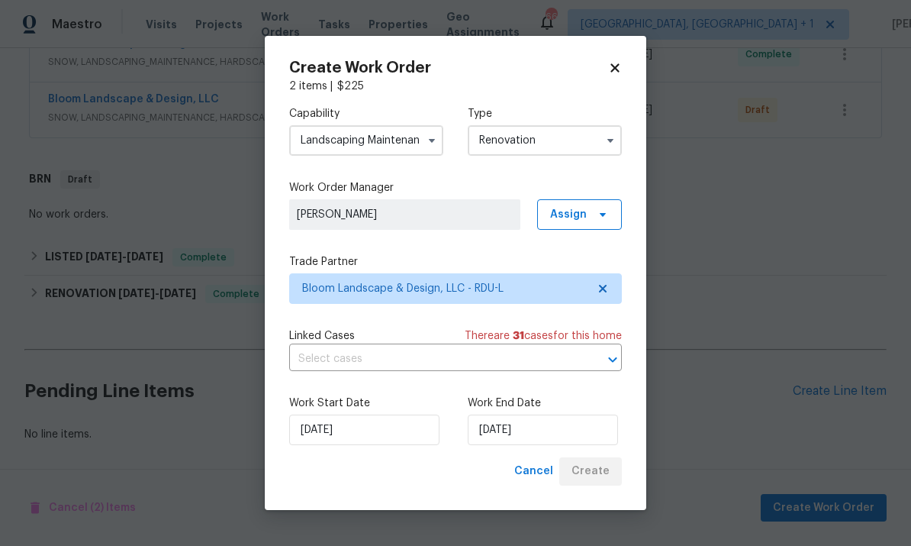
scroll to position [646, 0]
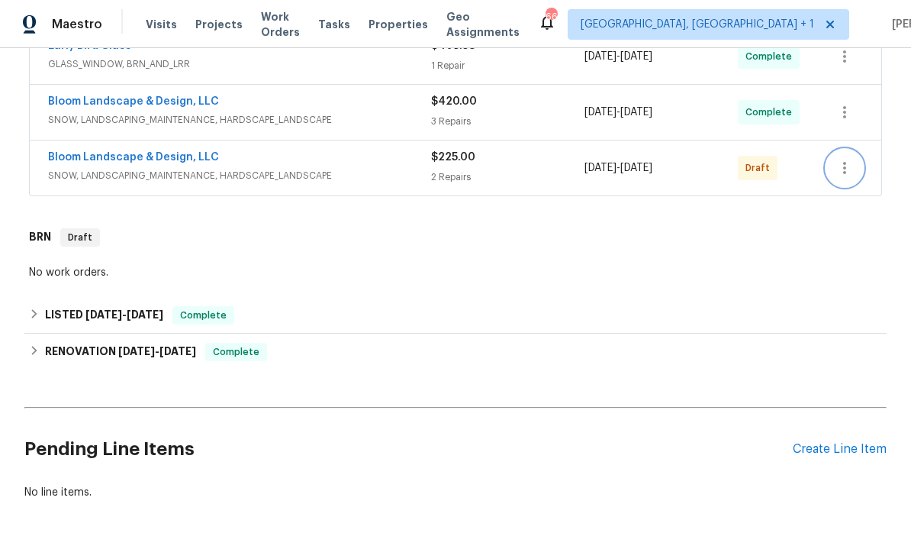
click at [847, 159] on icon "button" at bounding box center [844, 168] width 18 height 18
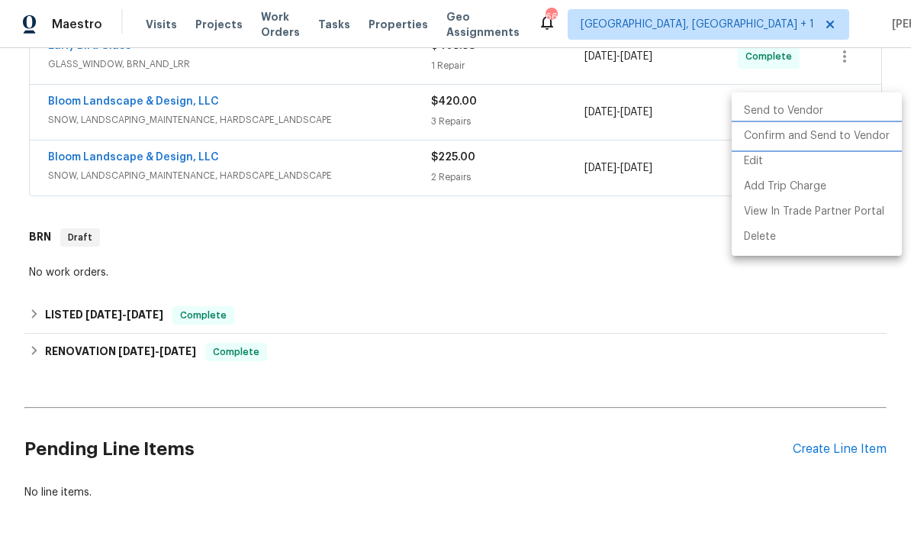
click at [807, 137] on li "Confirm and Send to Vendor" at bounding box center [817, 136] width 170 height 25
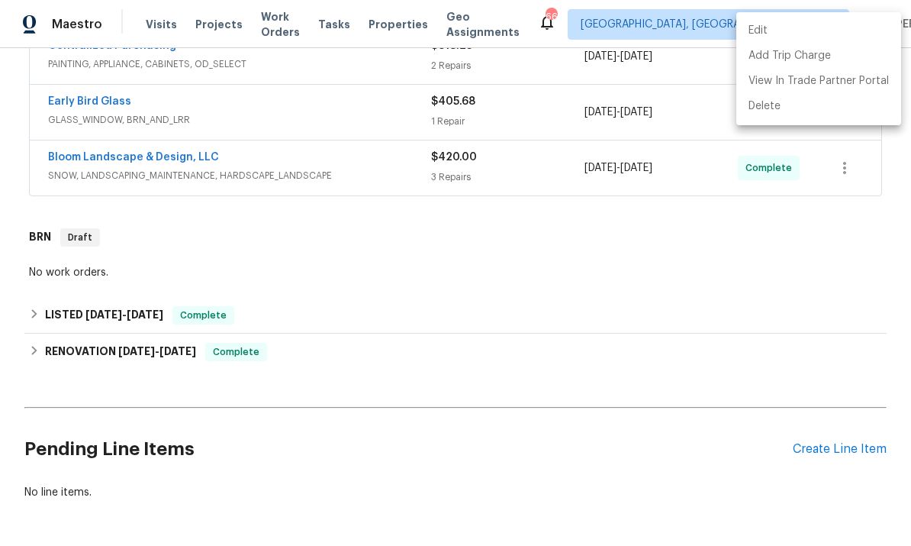
click at [610, 433] on div at bounding box center [455, 273] width 911 height 546
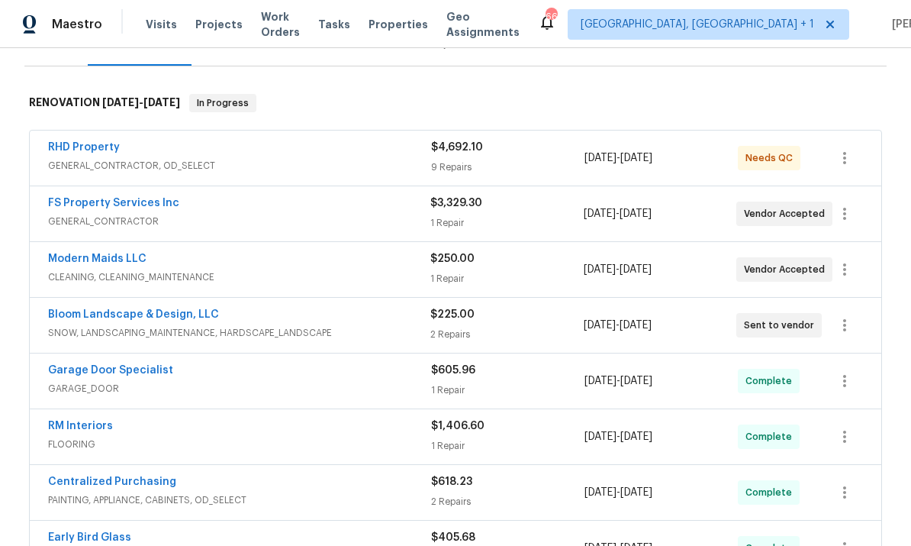
click at [128, 253] on link "Modern Maids LLC" at bounding box center [97, 258] width 98 height 11
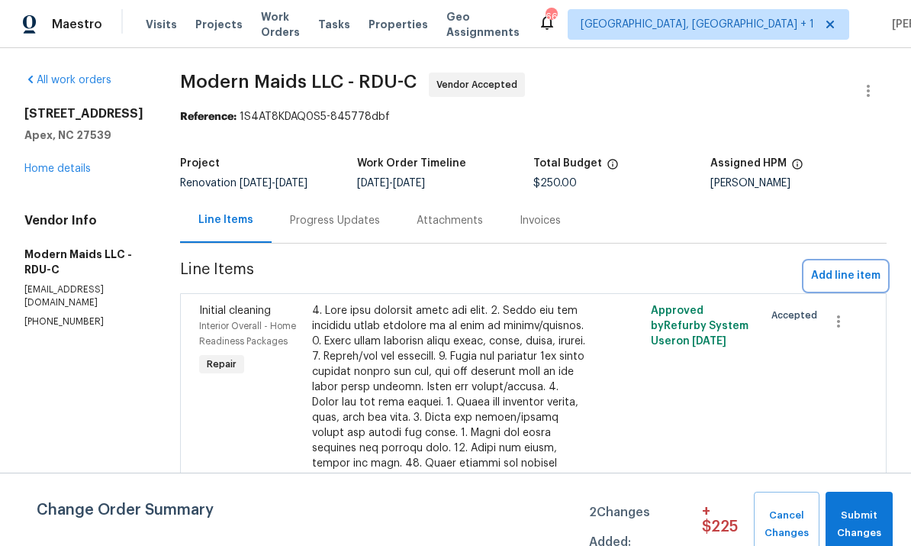
click at [837, 281] on span "Add line item" at bounding box center [845, 275] width 69 height 19
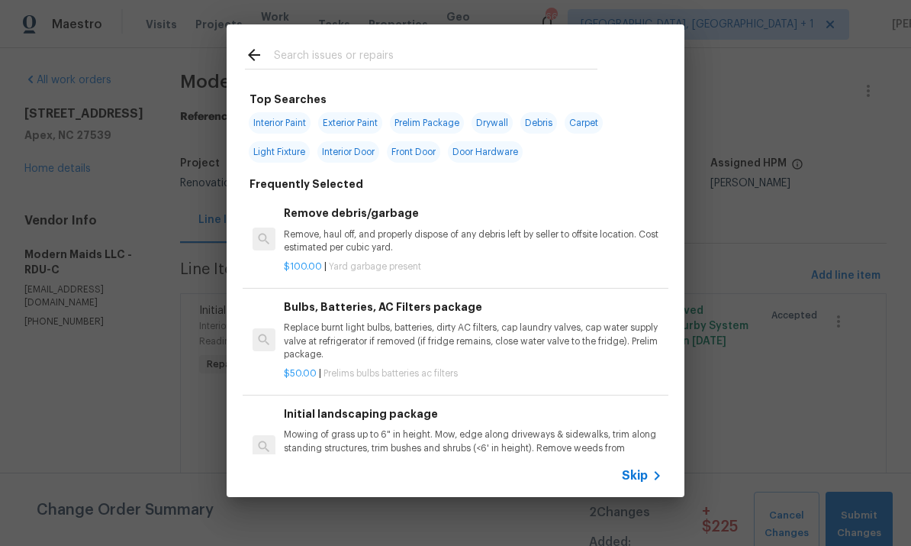
click at [307, 50] on input "text" at bounding box center [436, 57] width 324 height 23
click at [834, 275] on div "Top Searches Interior Paint Exterior Paint Prelim Package Drywall Debris Carpet…" at bounding box center [455, 260] width 911 height 521
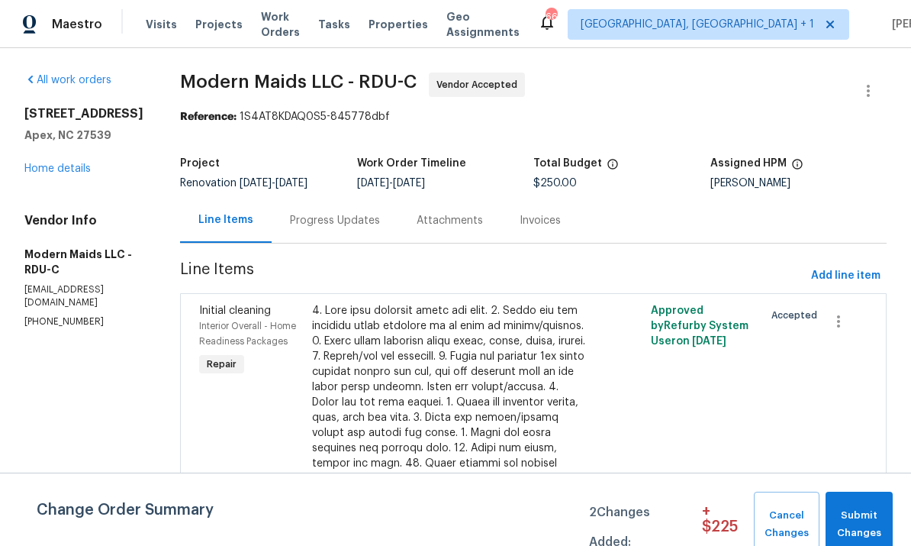
click at [443, 383] on div at bounding box center [448, 501] width 273 height 397
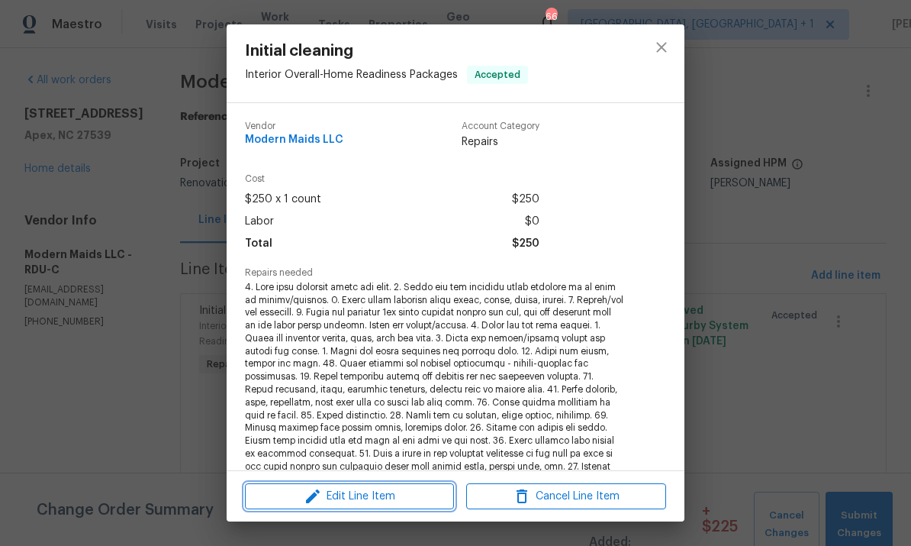
click at [388, 490] on span "Edit Line Item" at bounding box center [349, 496] width 200 height 19
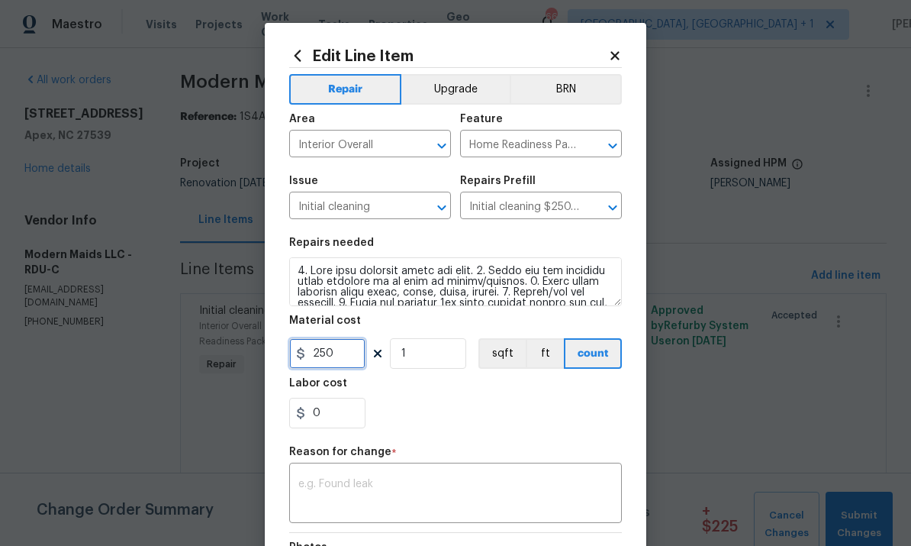
click at [347, 355] on input "250" at bounding box center [327, 353] width 76 height 31
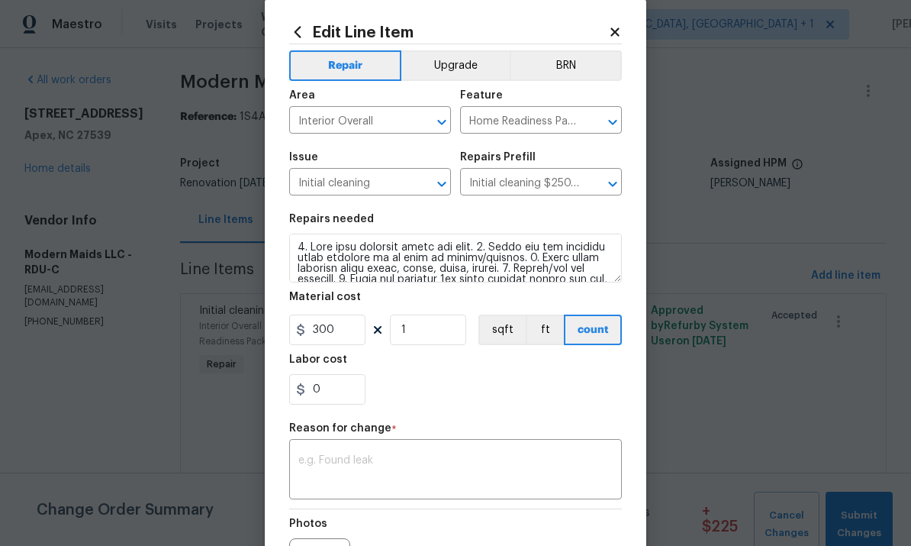
scroll to position [43, 0]
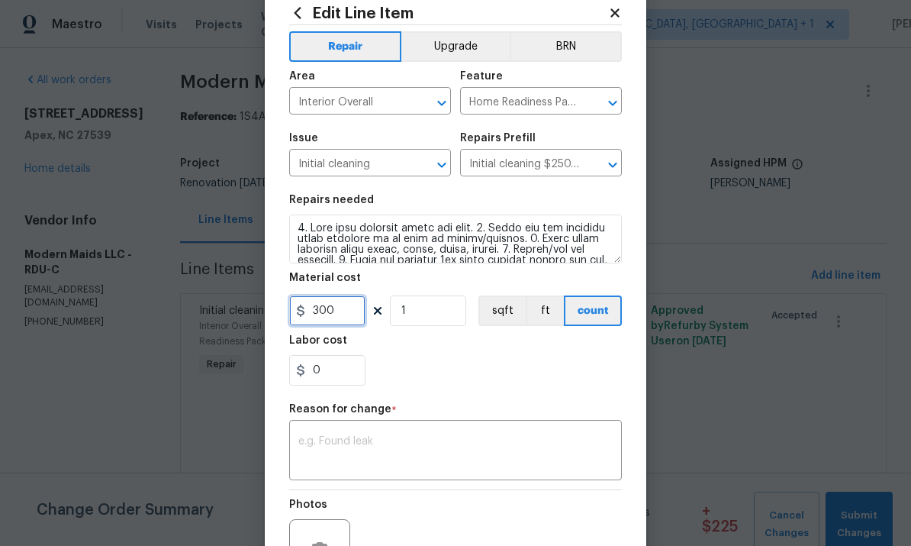
type input "300"
click at [357, 445] on textarea at bounding box center [455, 452] width 314 height 32
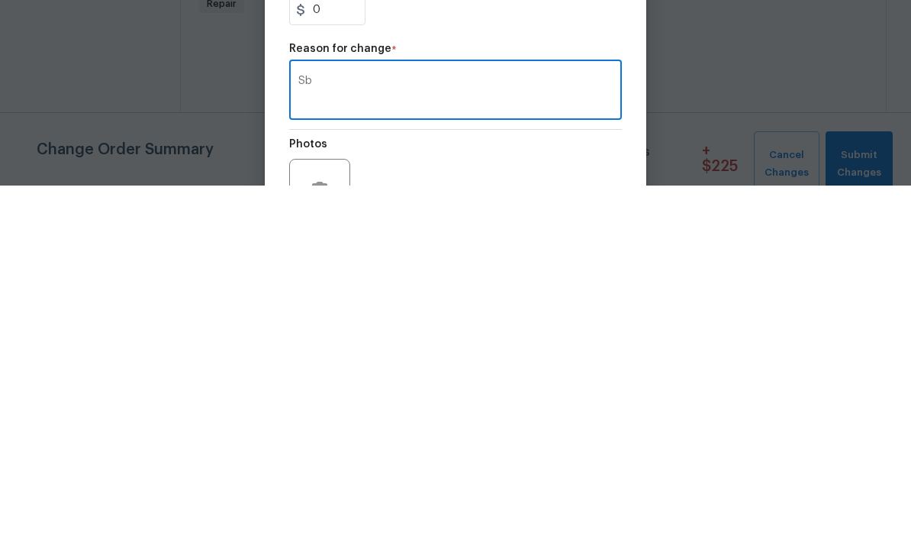
type textarea "S"
type textarea "C"
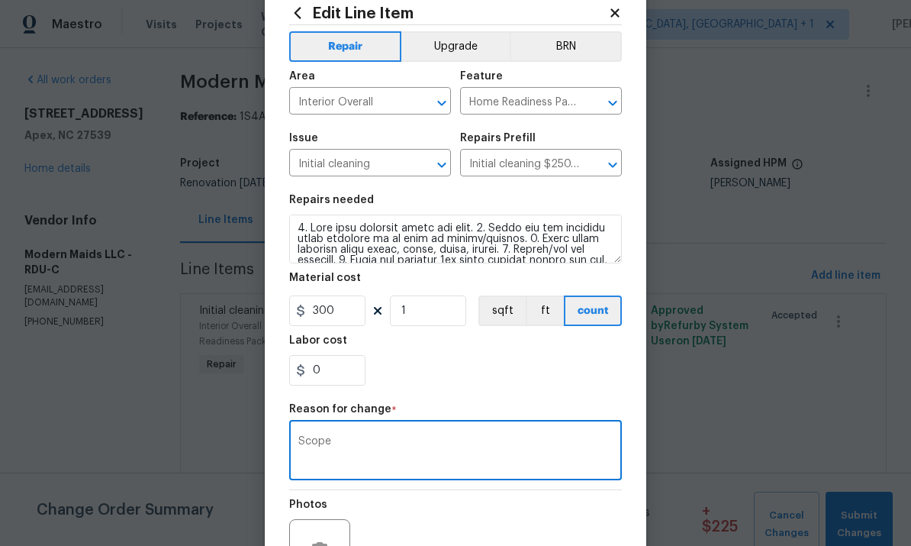
type textarea "Scope"
click at [294, 230] on textarea at bounding box center [455, 238] width 333 height 49
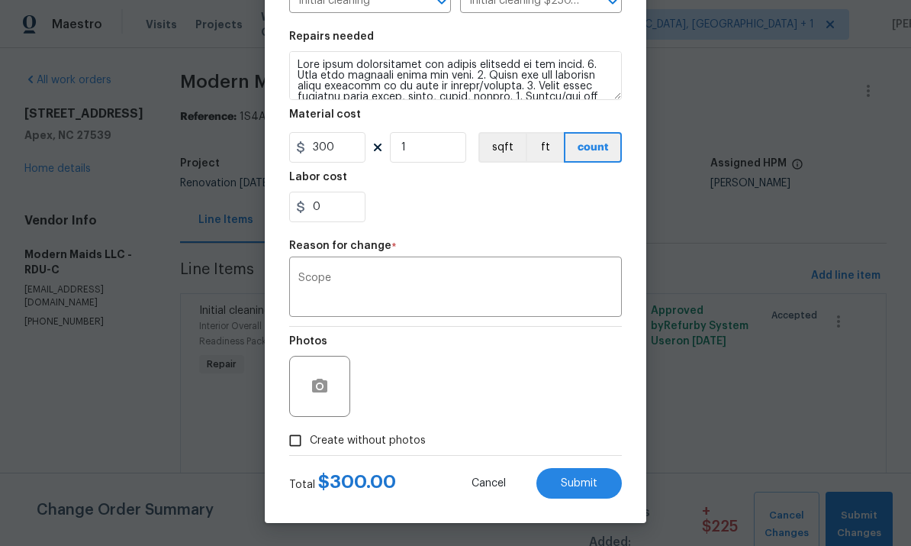
scroll to position [209, 0]
type textarea "Deep clean refrigerator and remove stickers on the front. 1. Wipe down exterior…"
click at [301, 436] on input "Create without photos" at bounding box center [295, 440] width 29 height 29
checkbox input "true"
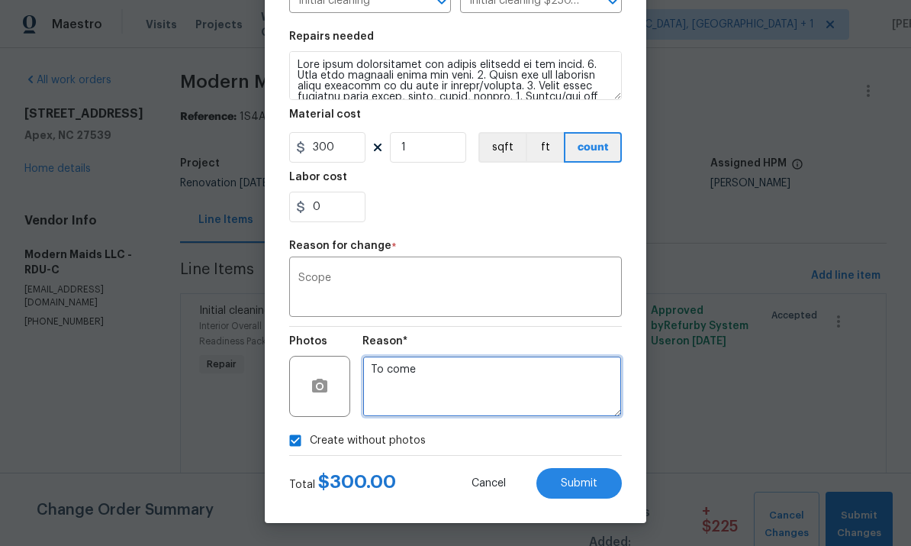
click at [414, 375] on textarea "To come" at bounding box center [491, 386] width 259 height 61
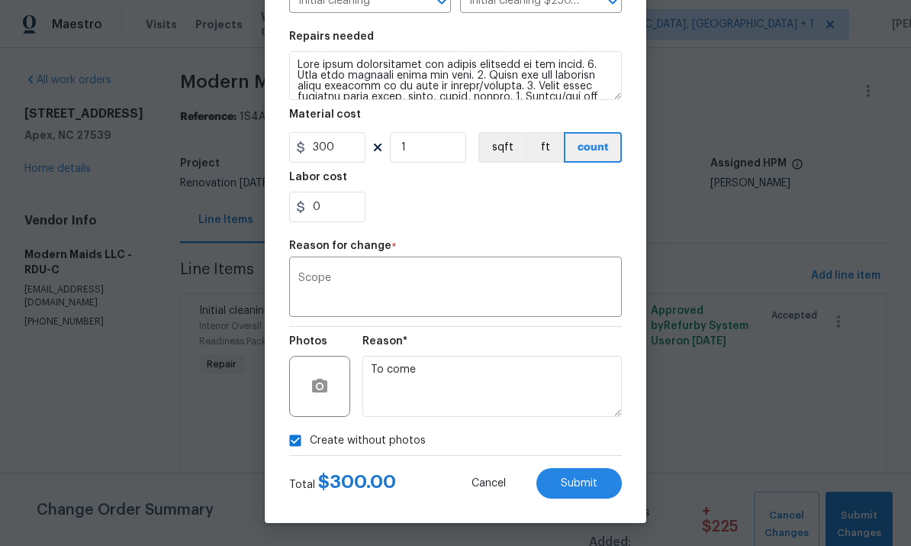
click at [584, 472] on button "Submit" at bounding box center [578, 483] width 85 height 31
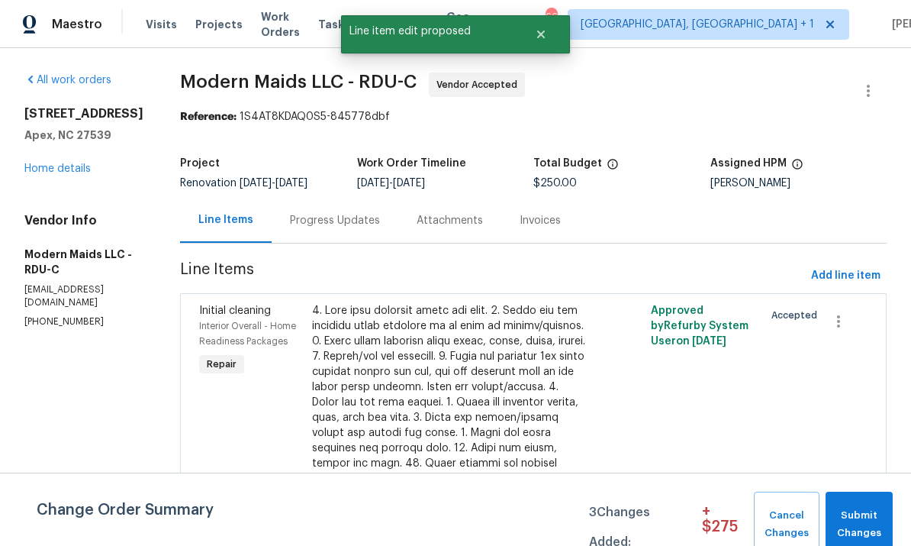
scroll to position [0, 0]
click at [874, 507] on button "Submit Changes" at bounding box center [859, 524] width 67 height 66
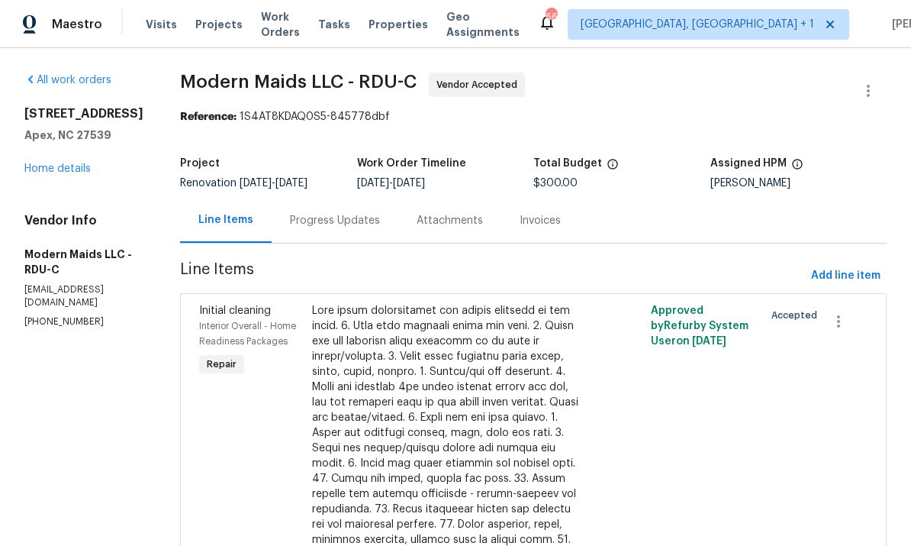
click at [90, 163] on link "Home details" at bounding box center [57, 168] width 66 height 11
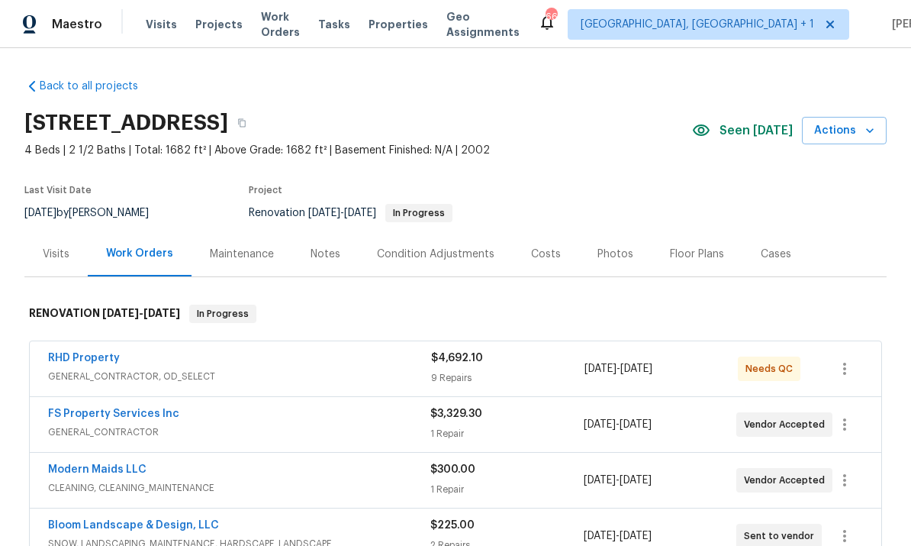
click at [322, 246] on div "Notes" at bounding box center [326, 253] width 30 height 15
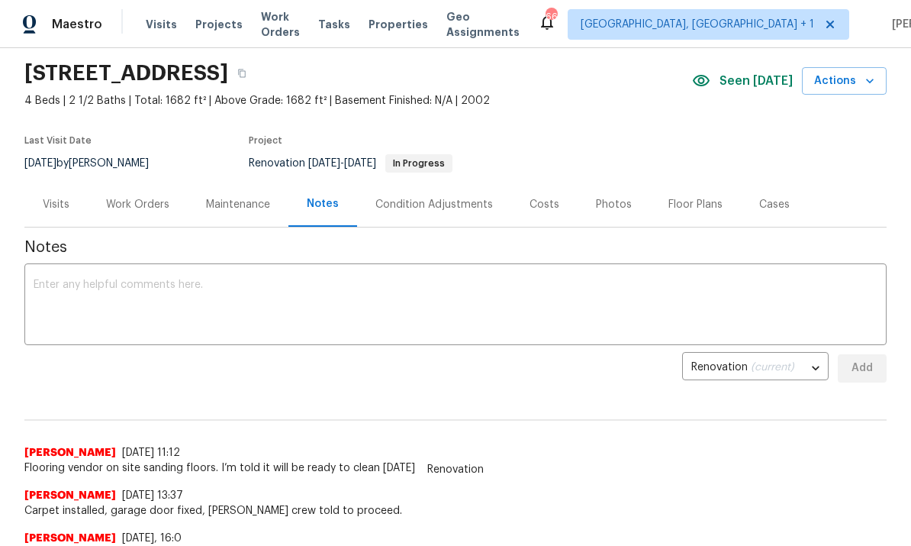
scroll to position [50, 0]
click at [95, 307] on textarea at bounding box center [456, 304] width 844 height 53
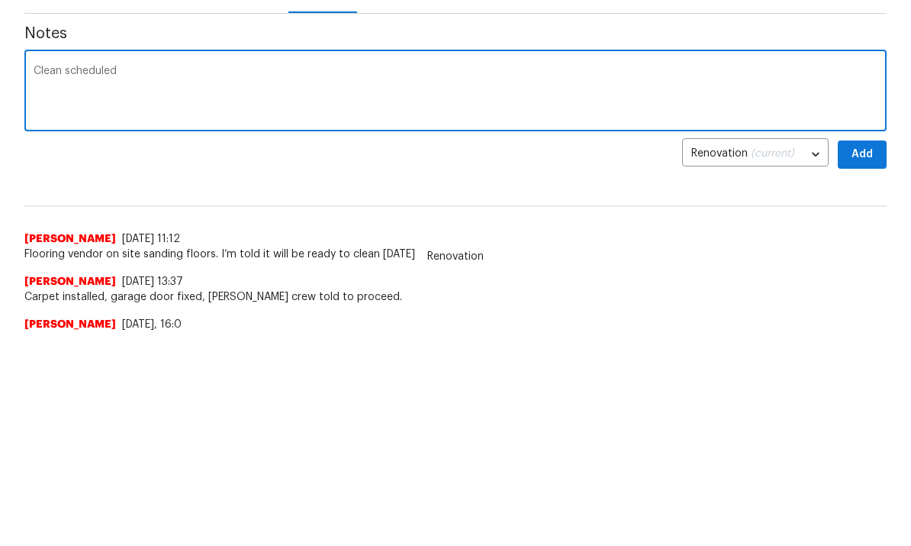
type textarea "Clean scheduled"
click at [906, 181] on div "Back to all projects 102 Spring Dove Ln, Apex, NC 27539 4 Beds | 2 1/2 Baths | …" at bounding box center [455, 296] width 911 height 497
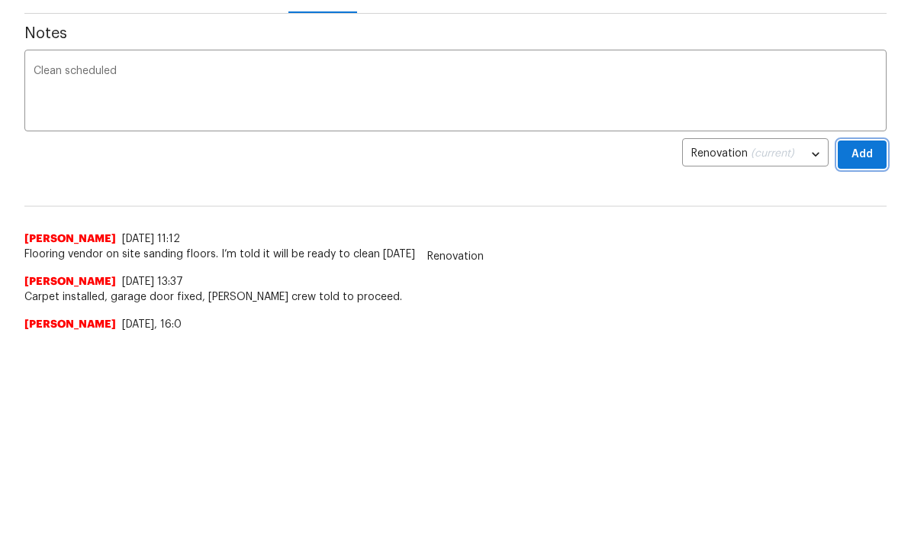
click at [862, 150] on span "Add" at bounding box center [862, 155] width 24 height 19
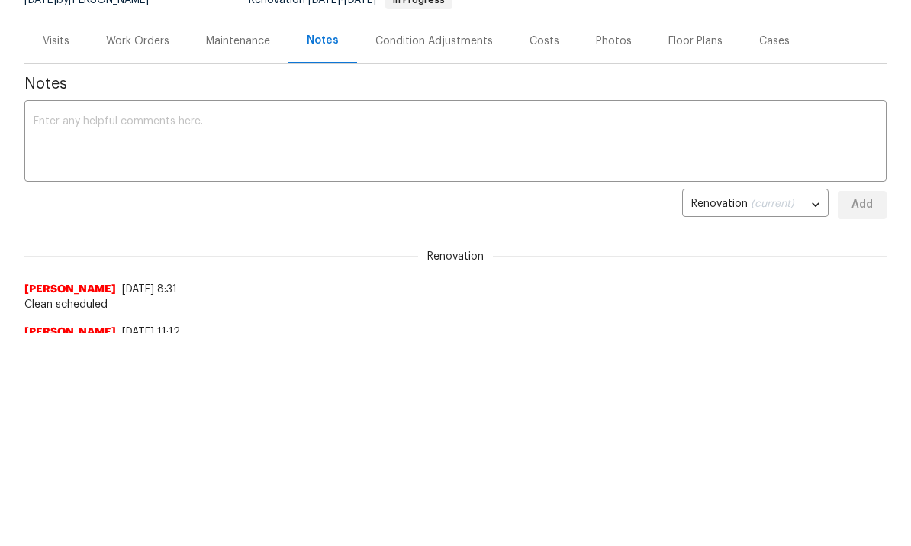
scroll to position [0, 0]
